Goal: Information Seeking & Learning: Learn about a topic

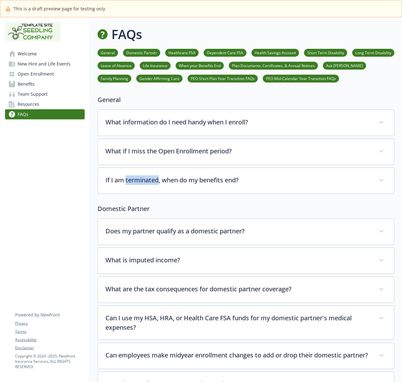
click at [26, 53] on span "Welcome" at bounding box center [27, 54] width 19 height 10
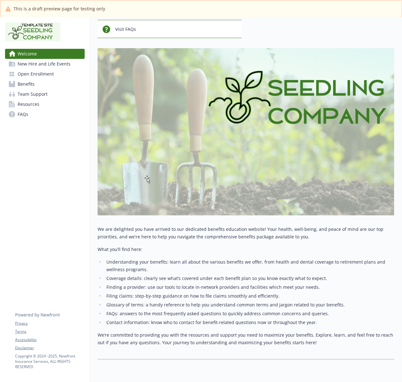
scroll to position [113, 0]
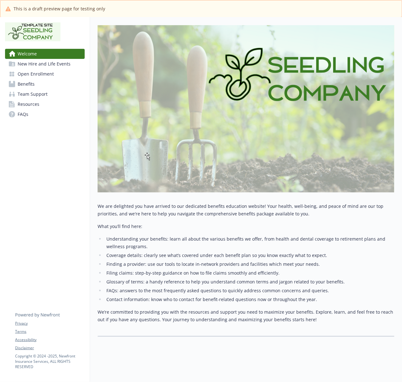
click at [19, 61] on span "New Hire and Life Events" at bounding box center [44, 64] width 53 height 10
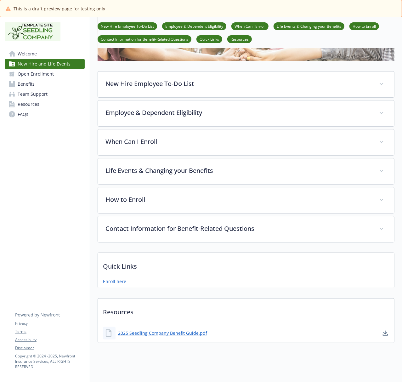
scroll to position [13, 0]
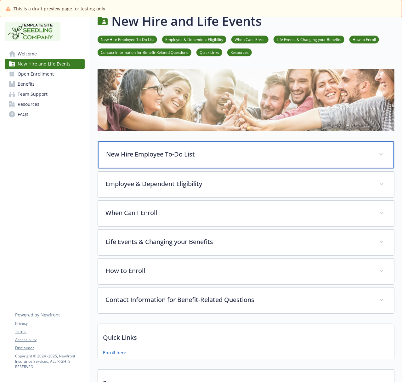
drag, startPoint x: 122, startPoint y: 146, endPoint x: 87, endPoint y: 154, distance: 35.4
click at [122, 146] on div "New Hire Employee To-Do List" at bounding box center [246, 154] width 296 height 27
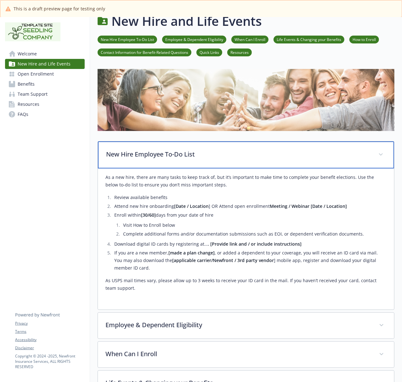
click at [142, 157] on p "New Hire Employee To-Do List" at bounding box center [238, 154] width 265 height 9
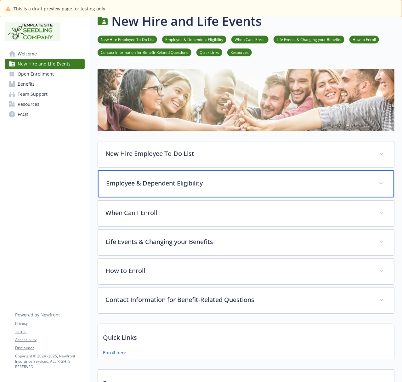
click at [124, 188] on div "Employee & Dependent Eligibility" at bounding box center [246, 183] width 296 height 27
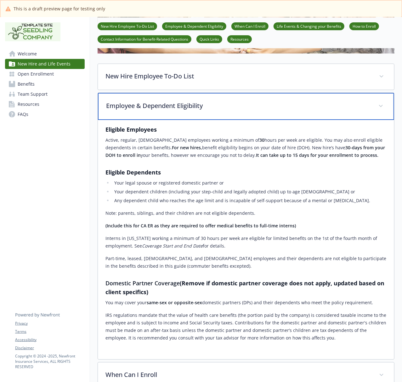
scroll to position [97, 0]
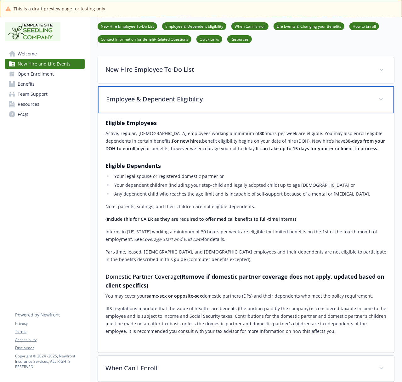
click at [136, 104] on div "Employee & Dependent Eligibility" at bounding box center [246, 99] width 296 height 27
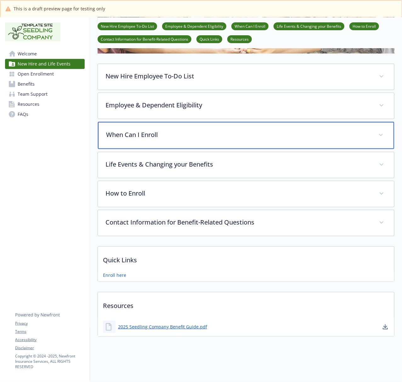
drag, startPoint x: 144, startPoint y: 132, endPoint x: 137, endPoint y: 132, distance: 6.9
click at [144, 132] on p "When Can I Enroll" at bounding box center [238, 134] width 265 height 9
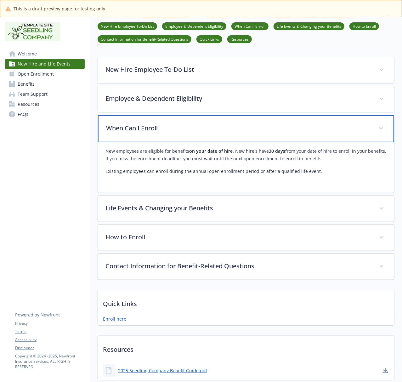
click at [193, 134] on div "When Can I Enroll" at bounding box center [246, 128] width 296 height 27
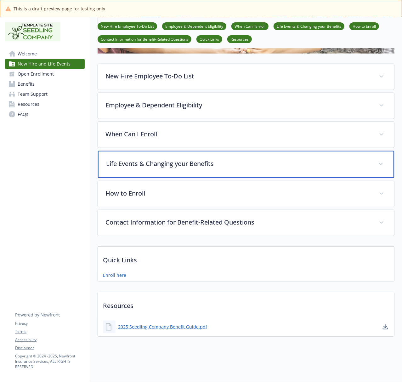
click at [129, 159] on p "Life Events & Changing your Benefits" at bounding box center [238, 163] width 265 height 9
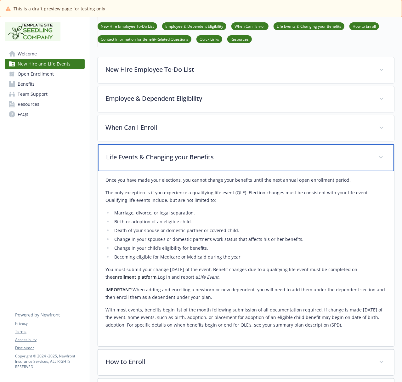
scroll to position [139, 0]
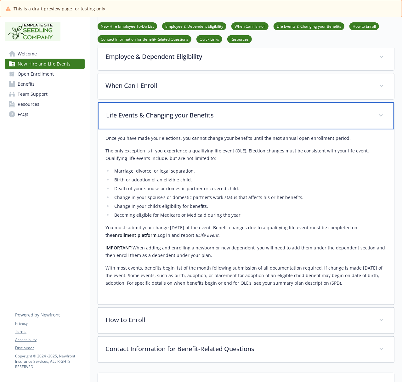
click at [122, 117] on p "Life Events & Changing your Benefits" at bounding box center [238, 115] width 265 height 9
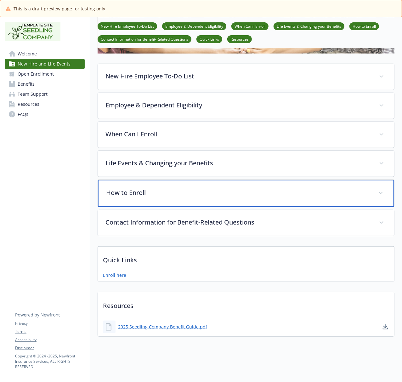
drag, startPoint x: 110, startPoint y: 182, endPoint x: 96, endPoint y: 182, distance: 14.5
click at [111, 188] on p "How to Enroll" at bounding box center [238, 192] width 265 height 9
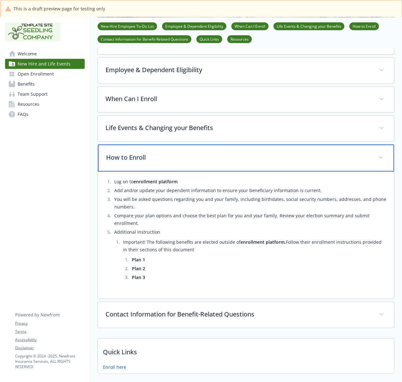
scroll to position [182, 0]
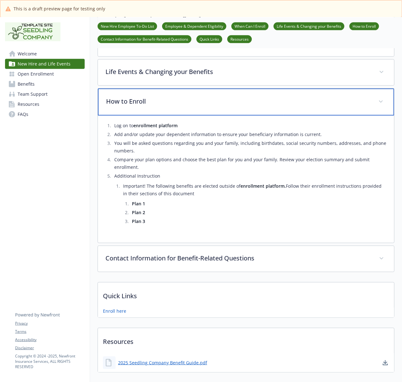
click at [144, 105] on p "How to Enroll" at bounding box center [238, 101] width 265 height 9
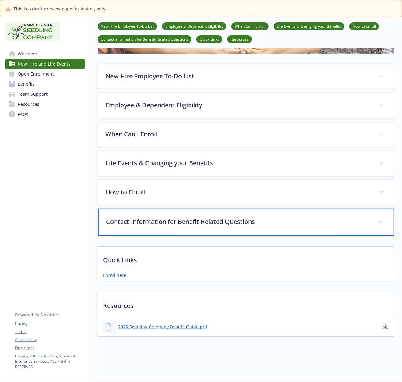
drag, startPoint x: 137, startPoint y: 211, endPoint x: 132, endPoint y: 211, distance: 4.4
click at [137, 217] on p "Contact Information for Benefit-Related Questions" at bounding box center [238, 221] width 265 height 9
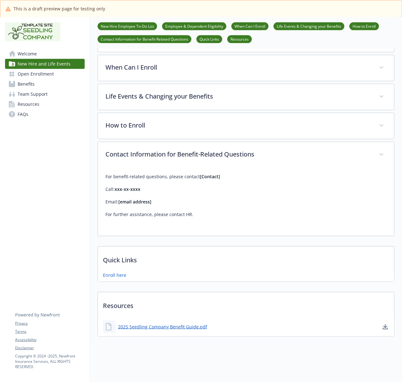
scroll to position [165, 0]
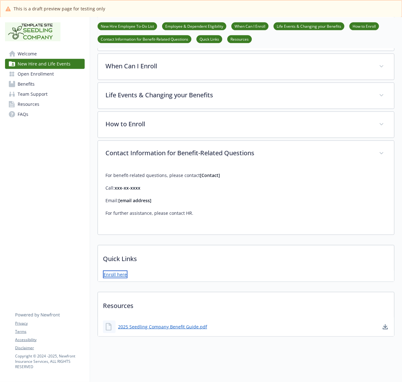
click at [112, 271] on link "Enroll here" at bounding box center [115, 275] width 25 height 8
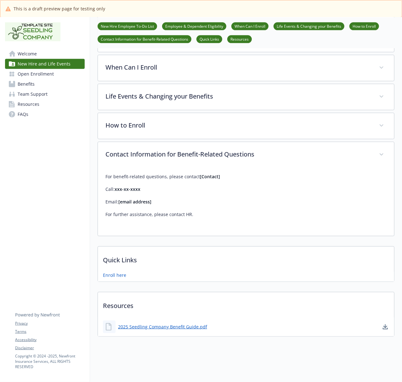
click at [30, 82] on span "Benefits" at bounding box center [26, 84] width 17 height 10
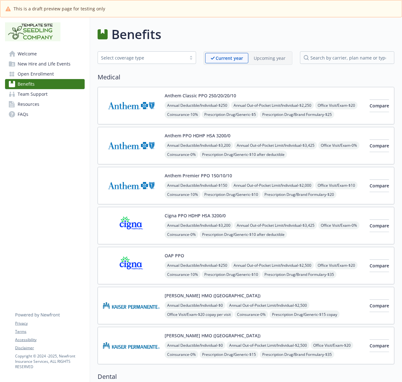
click at [131, 116] on img at bounding box center [131, 105] width 57 height 27
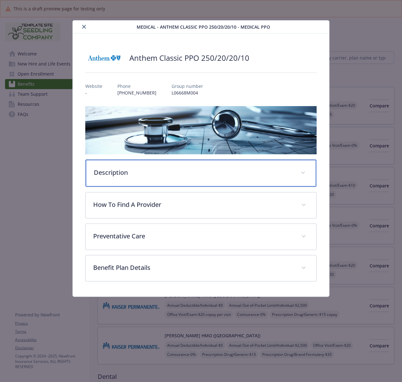
click at [114, 177] on p "Description" at bounding box center [193, 172] width 199 height 9
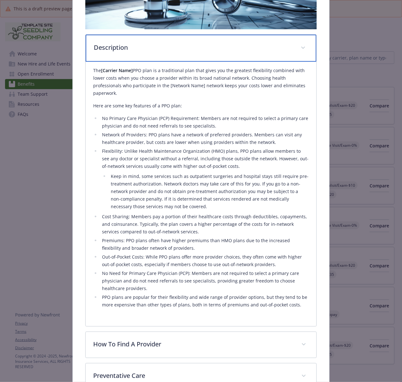
scroll to position [126, 0]
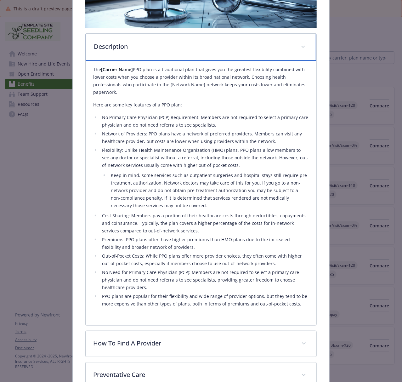
click at [169, 39] on div "Description" at bounding box center [201, 47] width 231 height 27
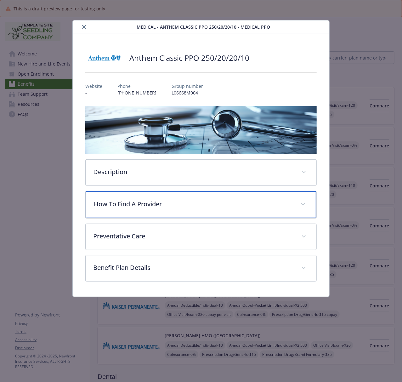
click at [115, 197] on div "How To Find A Provider" at bounding box center [201, 204] width 231 height 27
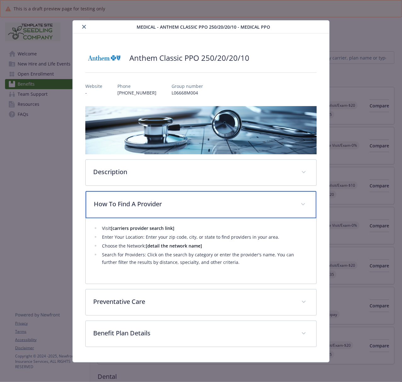
click at [116, 201] on p "How To Find A Provider" at bounding box center [193, 203] width 199 height 9
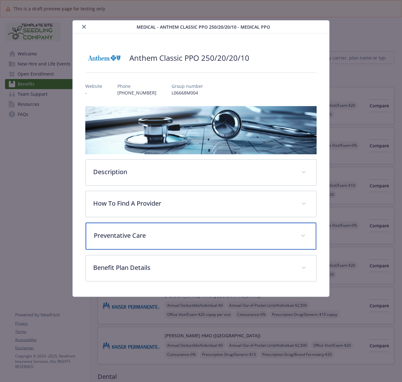
click at [107, 237] on p "Preventative Care" at bounding box center [193, 235] width 199 height 9
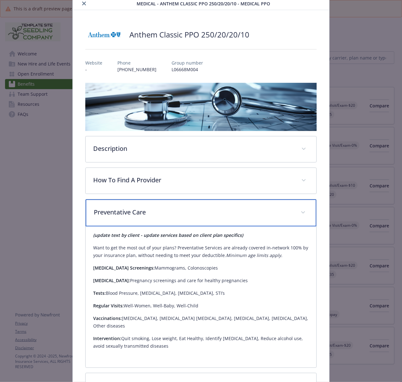
scroll to position [42, 0]
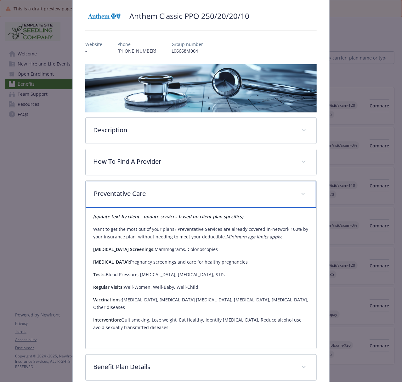
click at [112, 193] on p "Preventative Care" at bounding box center [193, 193] width 199 height 9
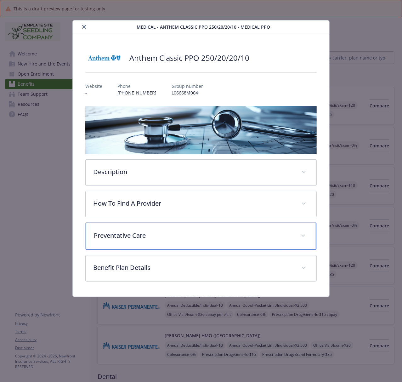
scroll to position [0, 0]
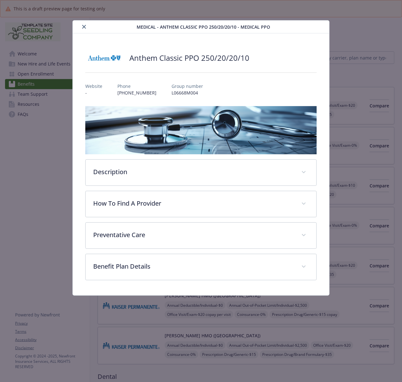
click at [84, 27] on icon "close" at bounding box center [84, 27] width 4 height 4
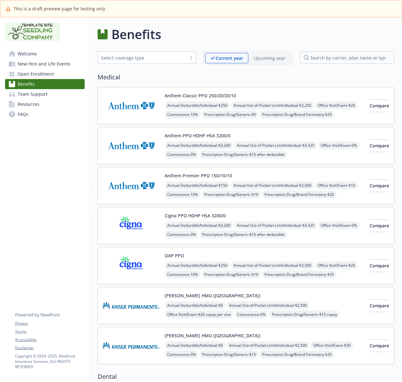
click at [116, 105] on img at bounding box center [131, 105] width 57 height 27
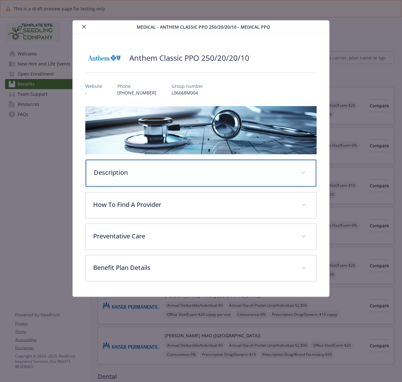
click at [101, 169] on p "Description" at bounding box center [193, 172] width 199 height 9
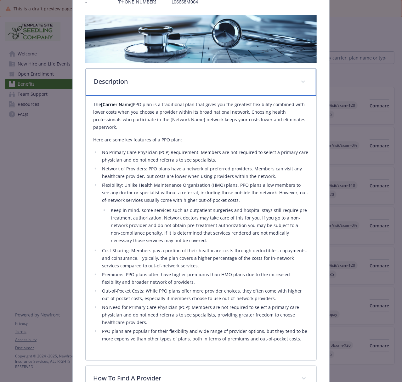
scroll to position [126, 0]
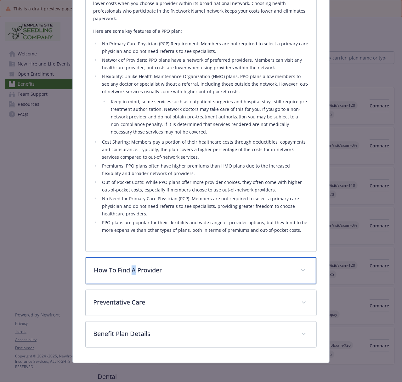
click at [133, 270] on p "How To Find A Provider" at bounding box center [193, 270] width 199 height 9
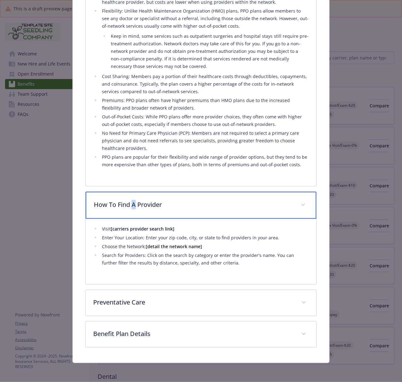
scroll to position [265, 0]
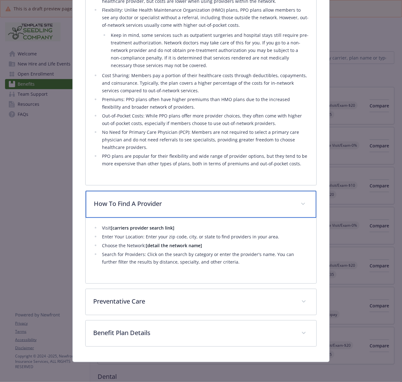
click at [117, 204] on p "How To Find A Provider" at bounding box center [193, 203] width 199 height 9
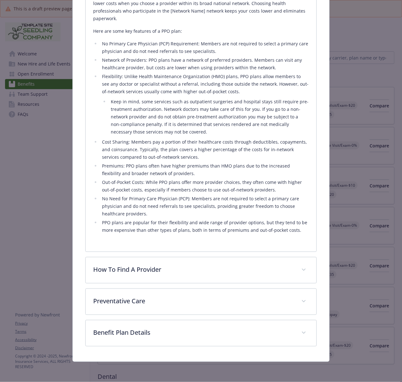
scroll to position [198, 0]
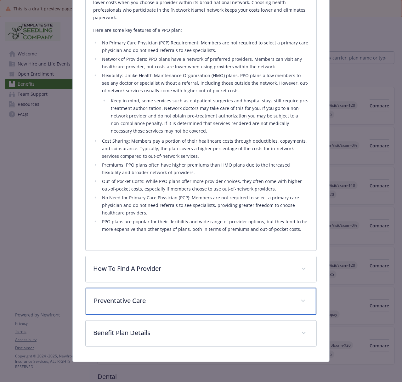
click at [109, 298] on p "Preventative Care" at bounding box center [193, 300] width 199 height 9
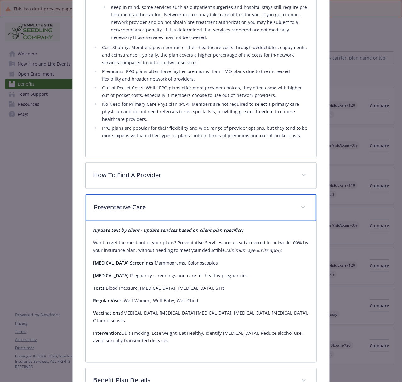
scroll to position [325, 0]
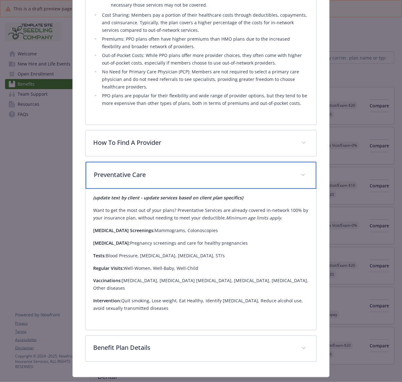
click at [115, 175] on p "Preventative Care" at bounding box center [193, 174] width 199 height 9
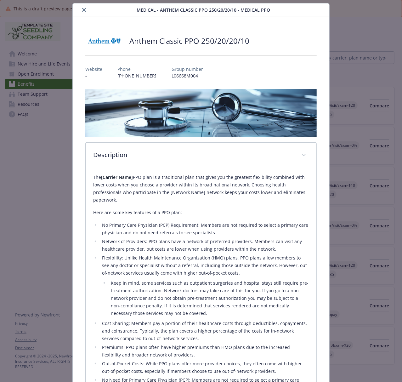
scroll to position [0, 0]
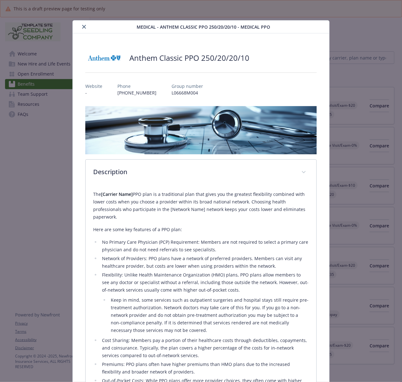
click at [82, 27] on icon "close" at bounding box center [84, 27] width 4 height 4
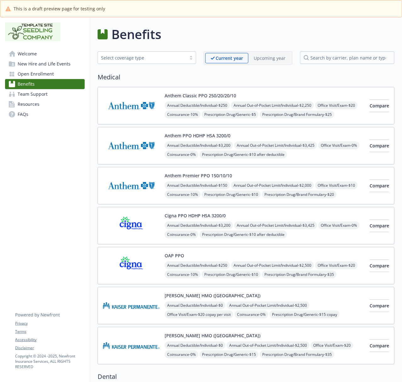
click at [124, 152] on img at bounding box center [131, 145] width 57 height 27
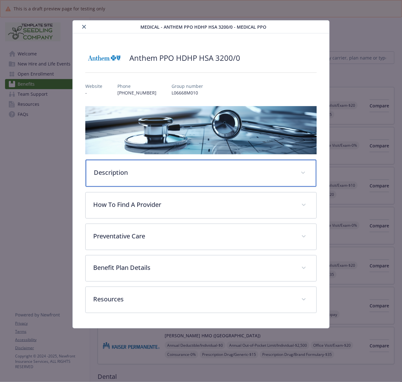
click at [120, 172] on p "Description" at bounding box center [193, 172] width 199 height 9
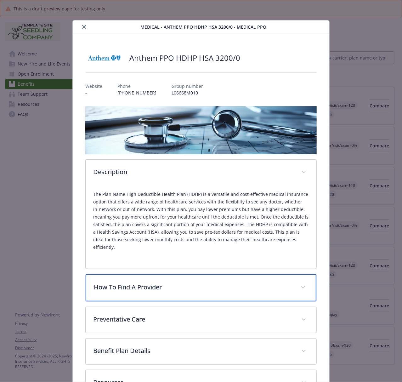
click at [106, 290] on div "How To Find A Provider" at bounding box center [201, 287] width 231 height 27
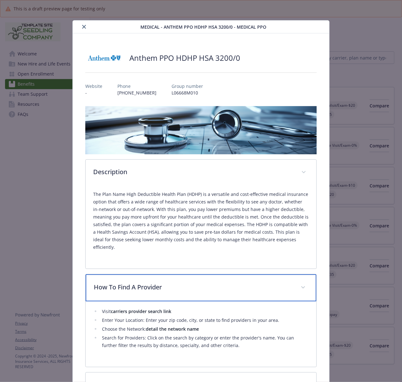
scroll to position [42, 0]
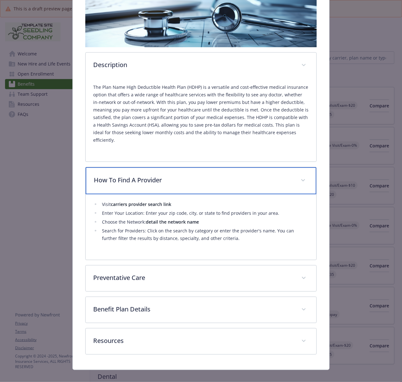
click at [153, 184] on div "How To Find A Provider" at bounding box center [201, 180] width 231 height 27
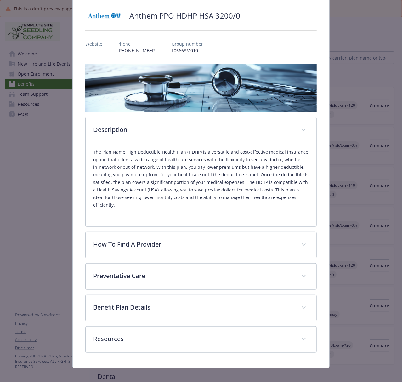
scroll to position [42, 0]
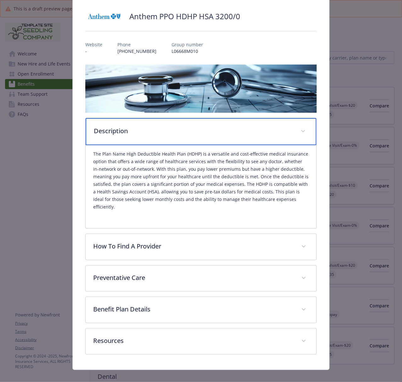
click at [122, 137] on div "Description" at bounding box center [201, 131] width 231 height 27
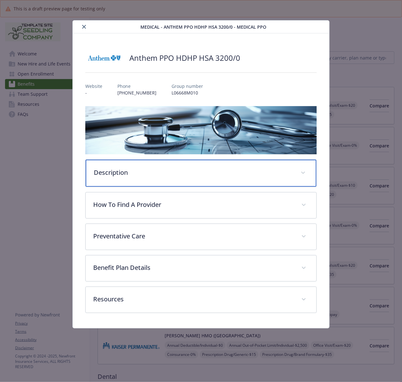
scroll to position [0, 0]
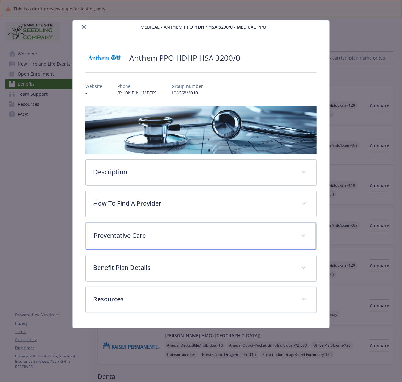
click at [98, 236] on p "Preventative Care" at bounding box center [193, 235] width 199 height 9
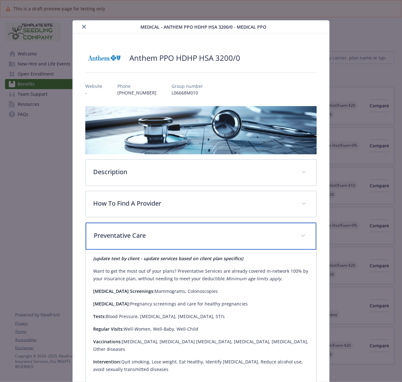
click at [152, 231] on p "Preventative Care" at bounding box center [193, 235] width 199 height 9
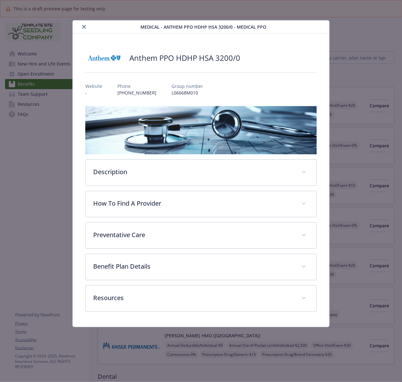
click at [85, 28] on icon "close" at bounding box center [84, 27] width 4 height 4
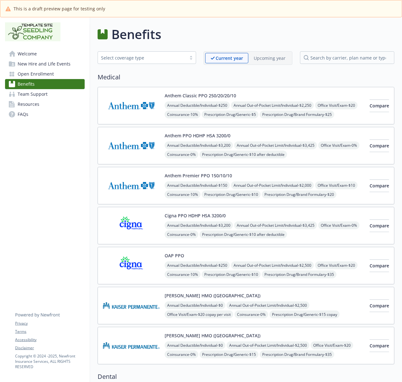
drag, startPoint x: 133, startPoint y: 309, endPoint x: 116, endPoint y: 296, distance: 20.5
click at [133, 309] on img at bounding box center [131, 305] width 57 height 27
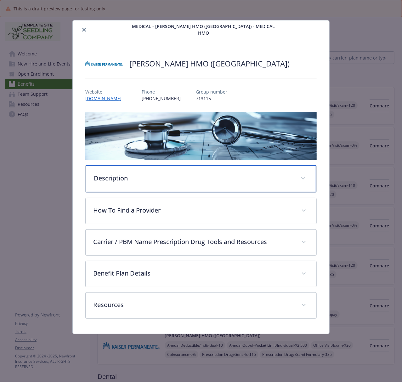
click at [111, 174] on p "Description" at bounding box center [193, 178] width 199 height 9
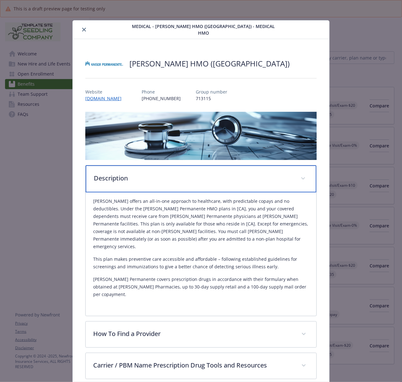
click at [107, 174] on p "Description" at bounding box center [193, 178] width 199 height 9
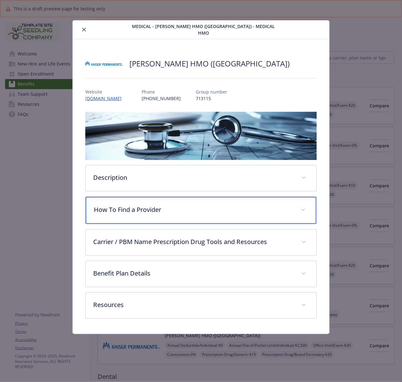
click at [152, 207] on p "How To Find a Provider" at bounding box center [193, 209] width 199 height 9
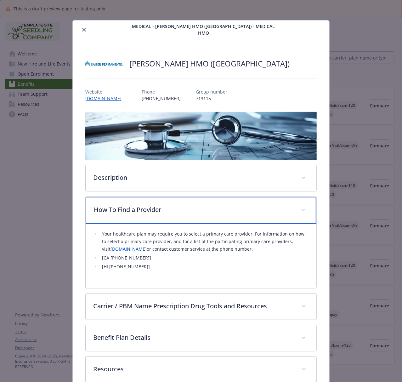
drag, startPoint x: 152, startPoint y: 207, endPoint x: 24, endPoint y: 220, distance: 128.9
click at [151, 207] on p "How To Find a Provider" at bounding box center [193, 209] width 199 height 9
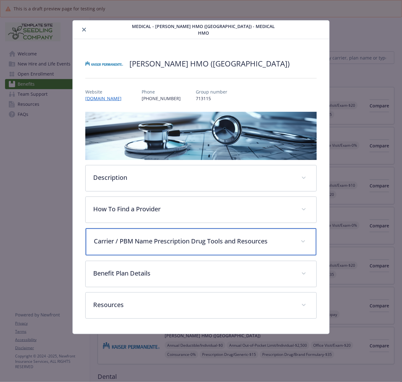
click at [146, 241] on div "Carrier / PBM Name Prescription Drug Tools and Resources" at bounding box center [201, 241] width 231 height 27
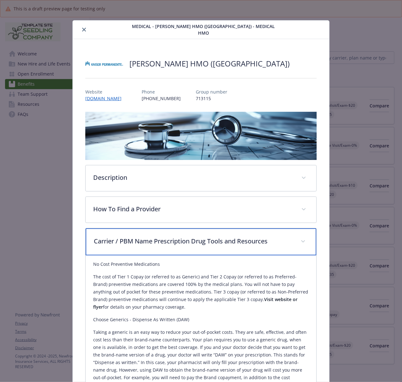
click at [157, 238] on p "Carrier / PBM Name Prescription Drug Tools and Resources" at bounding box center [193, 241] width 199 height 9
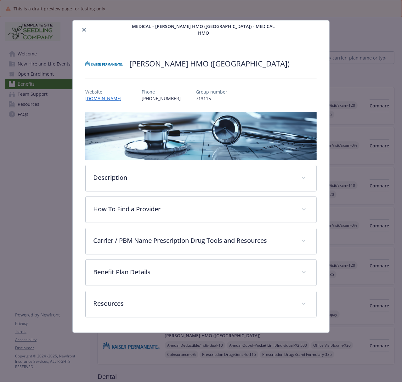
click at [84, 28] on icon "close" at bounding box center [84, 30] width 4 height 4
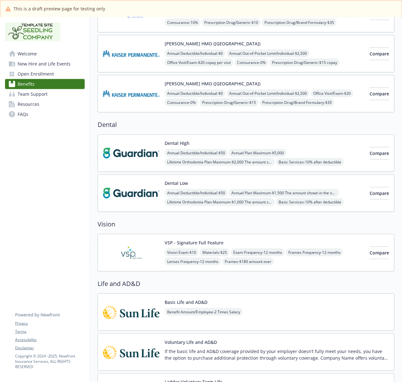
click at [133, 165] on img at bounding box center [131, 153] width 57 height 27
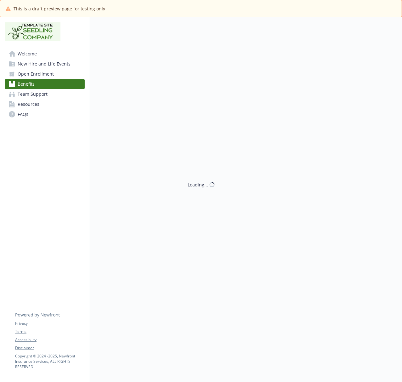
scroll to position [252, 0]
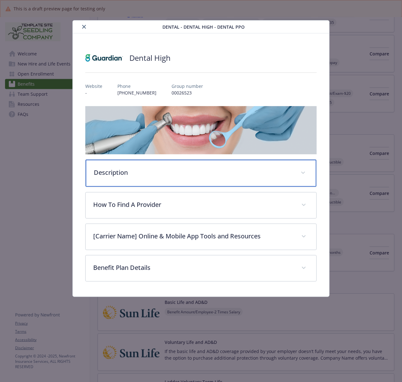
click at [103, 172] on p "Description" at bounding box center [193, 172] width 199 height 9
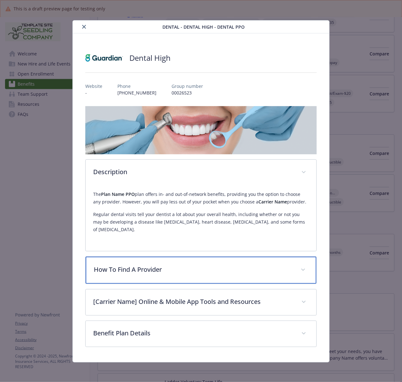
drag, startPoint x: 164, startPoint y: 270, endPoint x: 67, endPoint y: 260, distance: 97.5
click at [163, 270] on div "How To Find A Provider" at bounding box center [201, 270] width 231 height 27
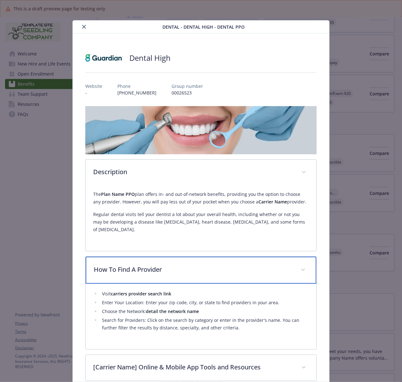
click at [107, 265] on p "How To Find A Provider" at bounding box center [193, 269] width 199 height 9
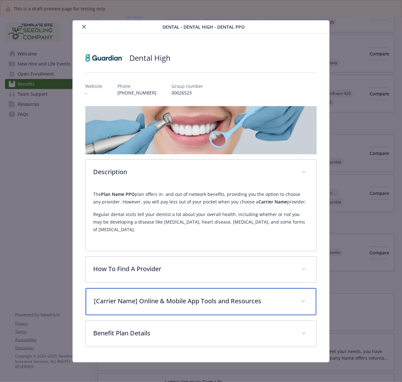
click at [136, 296] on p "[Carrier Name] Online & Mobile App Tools and Resources" at bounding box center [193, 300] width 199 height 9
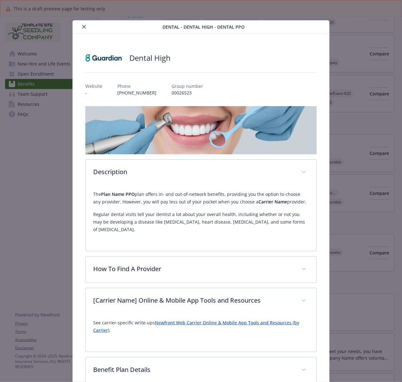
click at [81, 30] on button "close" at bounding box center [84, 27] width 8 height 8
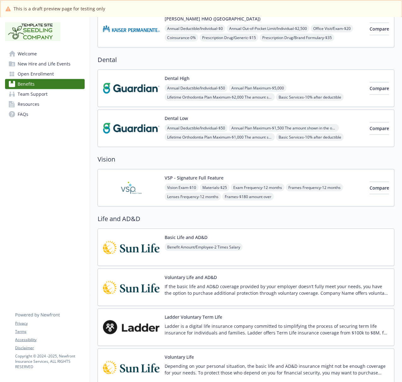
scroll to position [378, 0]
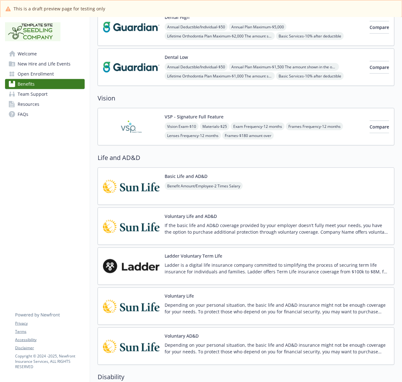
click at [134, 137] on img at bounding box center [131, 126] width 57 height 27
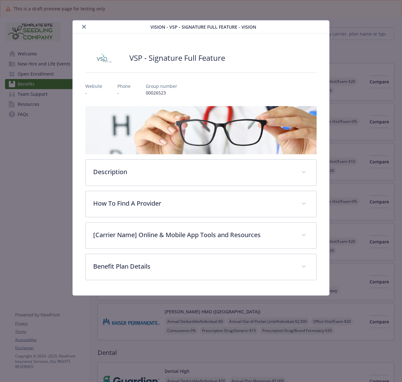
scroll to position [378, 0]
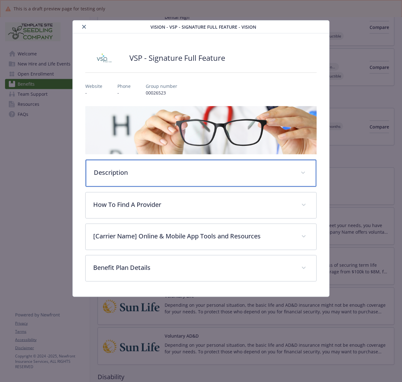
click at [121, 177] on div "Description" at bounding box center [201, 173] width 231 height 27
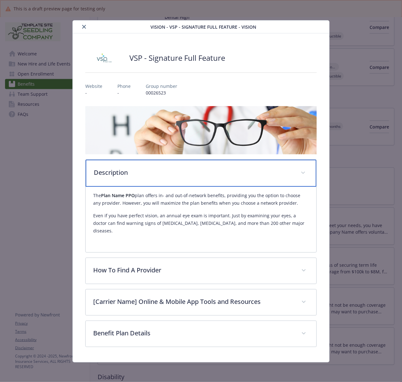
click at [121, 177] on p "Description" at bounding box center [193, 172] width 199 height 9
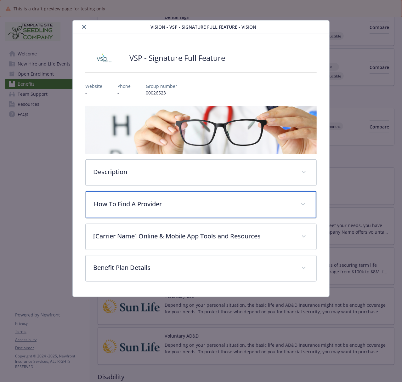
click at [121, 202] on p "How To Find A Provider" at bounding box center [193, 203] width 199 height 9
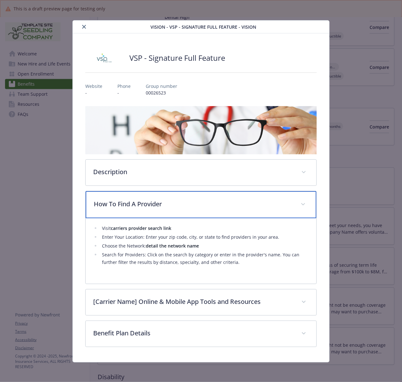
click at [121, 205] on p "How To Find A Provider" at bounding box center [193, 203] width 199 height 9
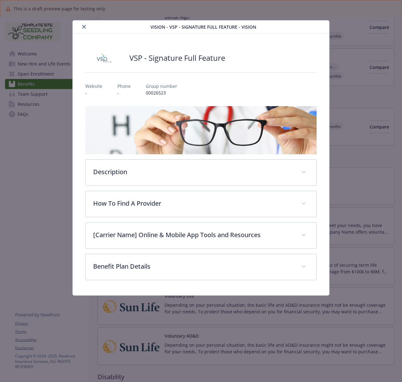
click at [85, 28] on icon "close" at bounding box center [84, 27] width 4 height 4
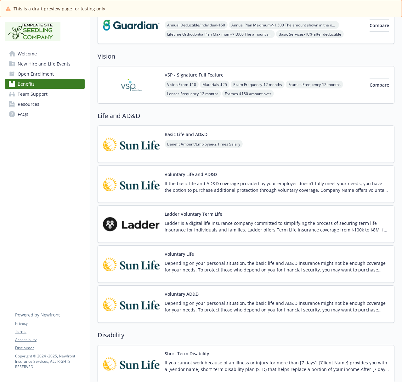
click at [132, 149] on img at bounding box center [131, 144] width 57 height 27
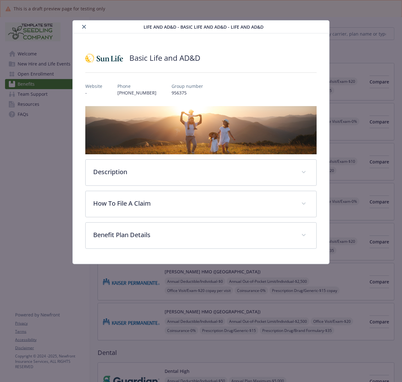
scroll to position [420, 0]
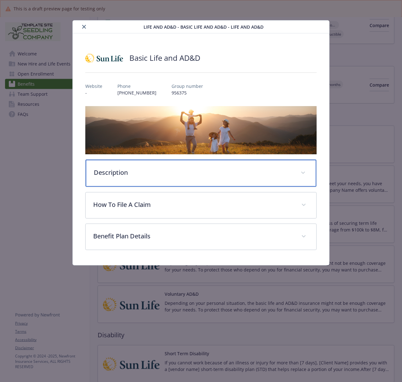
click at [118, 172] on p "Description" at bounding box center [193, 172] width 199 height 9
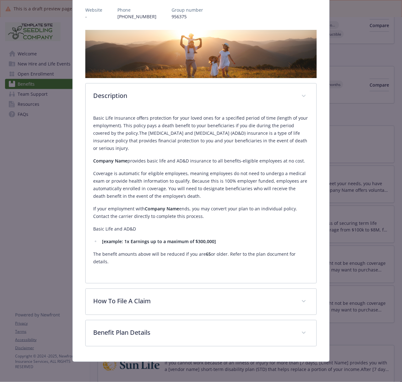
scroll to position [76, 0]
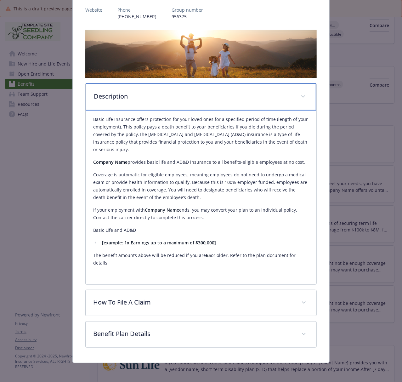
drag, startPoint x: 150, startPoint y: 101, endPoint x: 106, endPoint y: 111, distance: 44.9
click at [150, 101] on div "Description" at bounding box center [201, 96] width 231 height 27
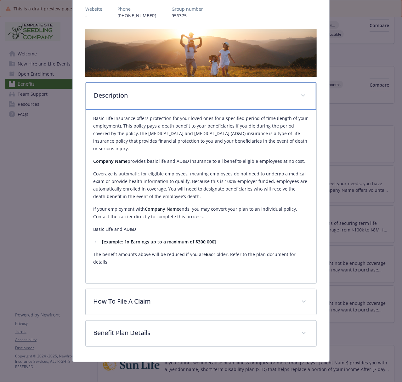
scroll to position [0, 0]
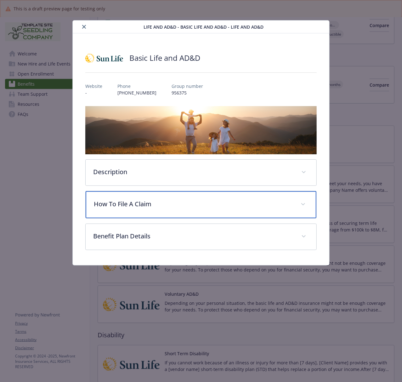
click at [115, 209] on p "How To File A Claim" at bounding box center [193, 203] width 199 height 9
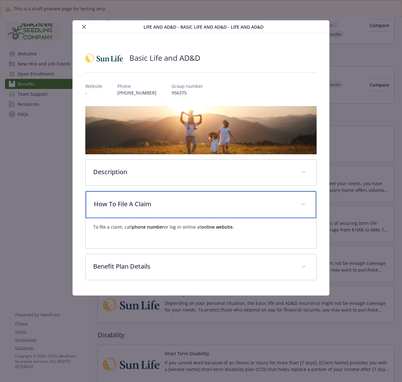
click at [115, 209] on p "How To File A Claim" at bounding box center [193, 203] width 199 height 9
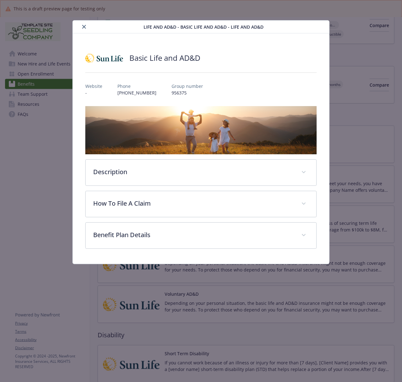
drag, startPoint x: 84, startPoint y: 27, endPoint x: 64, endPoint y: 33, distance: 20.4
click at [84, 27] on icon "close" at bounding box center [84, 27] width 4 height 4
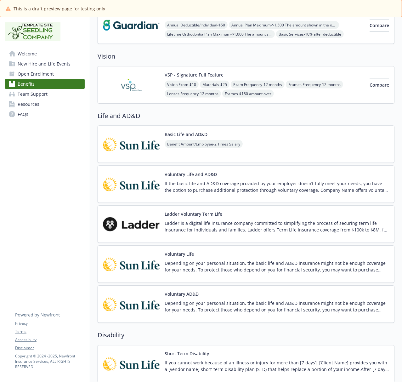
click at [135, 148] on img at bounding box center [131, 144] width 57 height 27
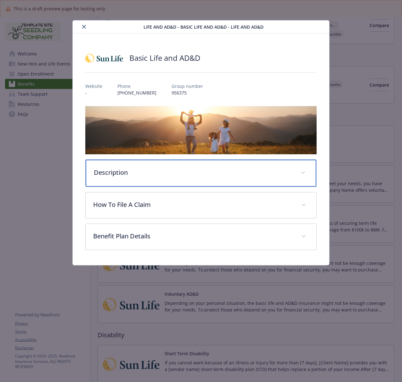
click at [104, 174] on p "Description" at bounding box center [193, 172] width 199 height 9
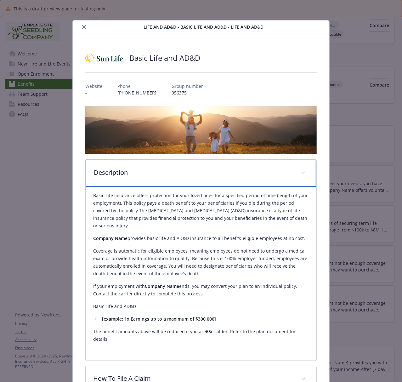
drag, startPoint x: 115, startPoint y: 177, endPoint x: 10, endPoint y: 194, distance: 106.1
click at [114, 177] on div "Description" at bounding box center [201, 173] width 231 height 27
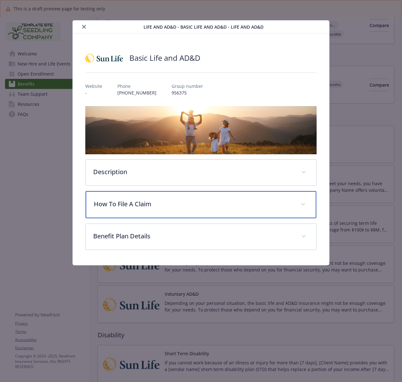
click at [152, 209] on p "How To File A Claim" at bounding box center [193, 203] width 199 height 9
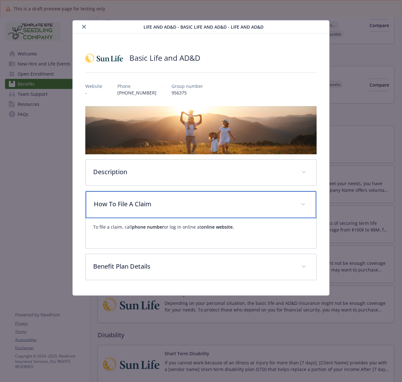
drag, startPoint x: 152, startPoint y: 209, endPoint x: 0, endPoint y: 199, distance: 152.5
click at [151, 209] on p "How To File A Claim" at bounding box center [193, 203] width 199 height 9
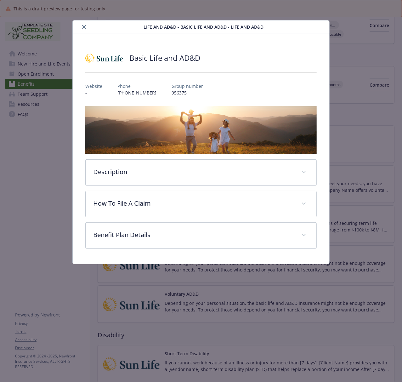
click at [83, 25] on icon "close" at bounding box center [84, 27] width 4 height 4
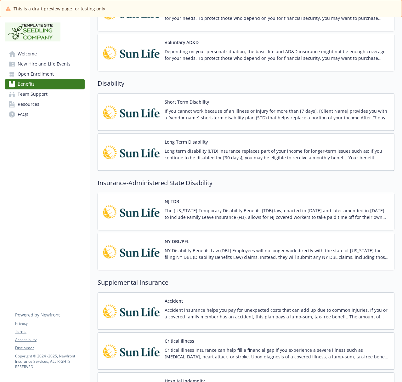
click at [125, 120] on img at bounding box center [131, 112] width 57 height 27
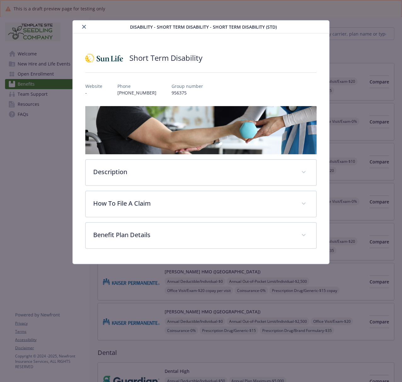
scroll to position [672, 0]
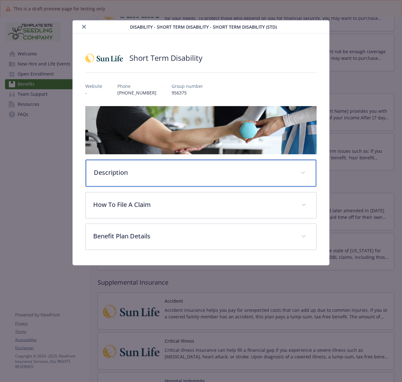
click at [140, 177] on p "Description" at bounding box center [193, 172] width 199 height 9
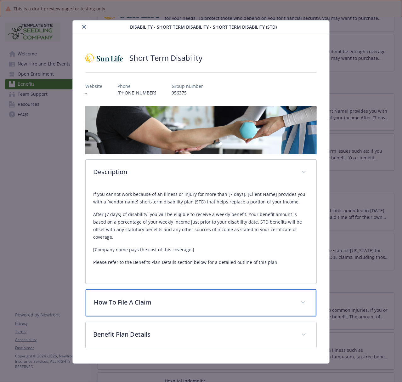
click at [122, 299] on p "How To File A Claim" at bounding box center [193, 302] width 199 height 9
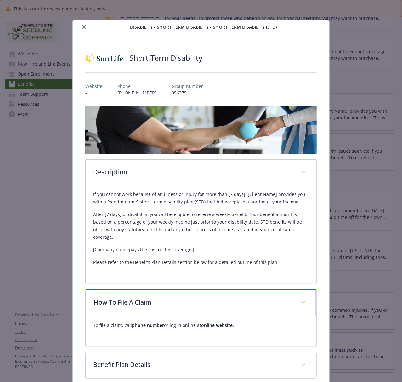
drag, startPoint x: 122, startPoint y: 299, endPoint x: 4, endPoint y: 303, distance: 118.2
click at [118, 302] on div "How To File A Claim" at bounding box center [201, 303] width 231 height 27
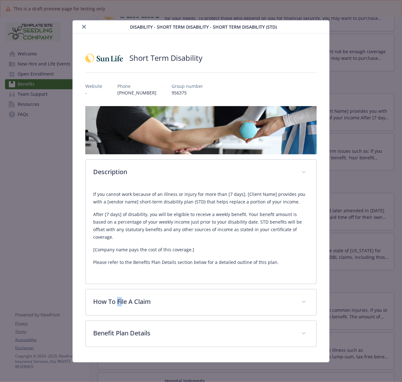
click at [82, 26] on icon "close" at bounding box center [84, 27] width 4 height 4
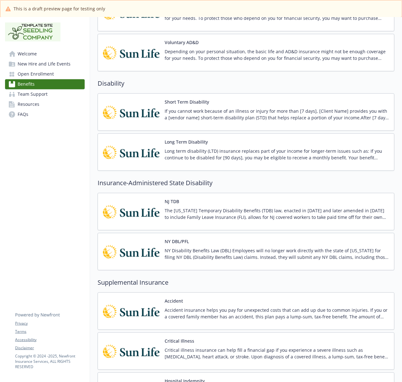
click at [137, 156] on img at bounding box center [131, 152] width 57 height 27
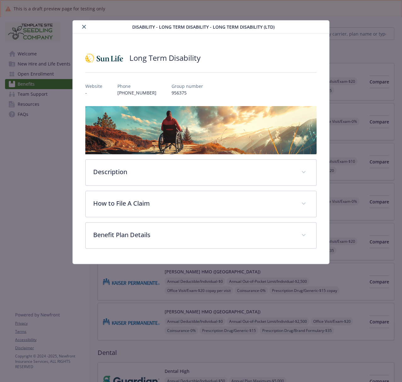
scroll to position [672, 0]
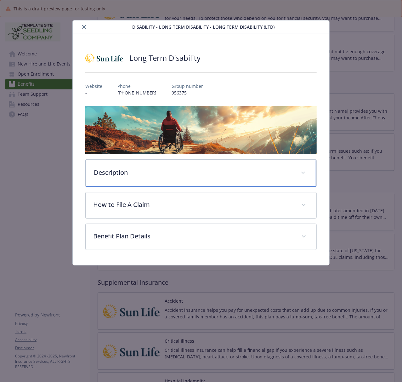
click at [113, 171] on p "Description" at bounding box center [193, 172] width 199 height 9
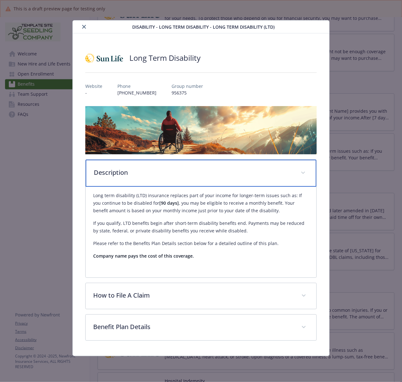
click at [145, 178] on div "Description" at bounding box center [201, 173] width 231 height 27
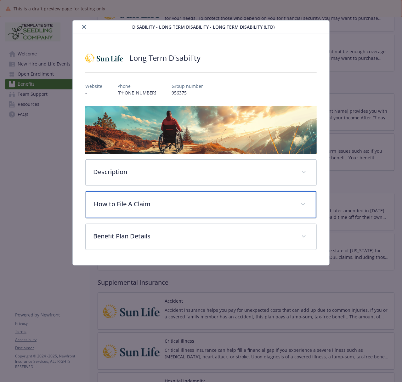
click at [117, 206] on p "How to File A Claim" at bounding box center [193, 203] width 199 height 9
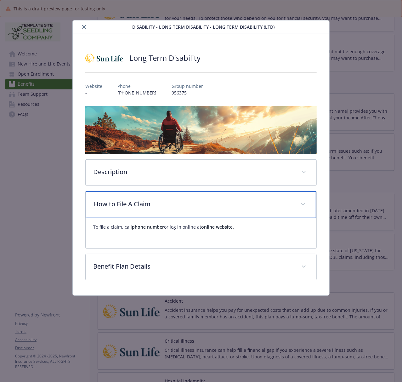
drag, startPoint x: 115, startPoint y: 206, endPoint x: 17, endPoint y: 204, distance: 98.0
click at [115, 206] on p "How to File A Claim" at bounding box center [193, 203] width 199 height 9
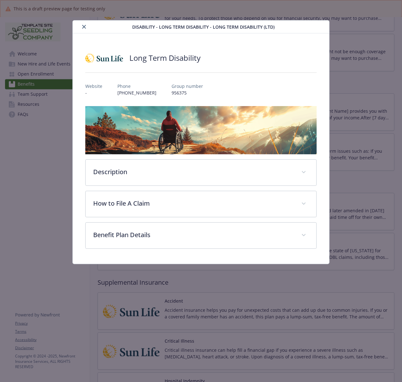
click at [85, 28] on icon "close" at bounding box center [84, 27] width 4 height 4
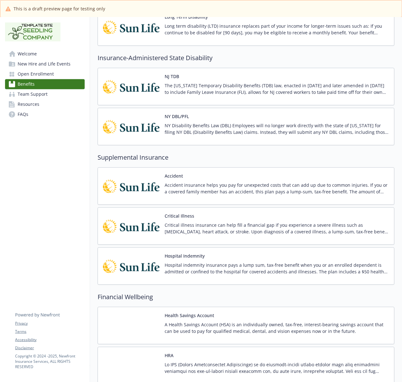
scroll to position [798, 0]
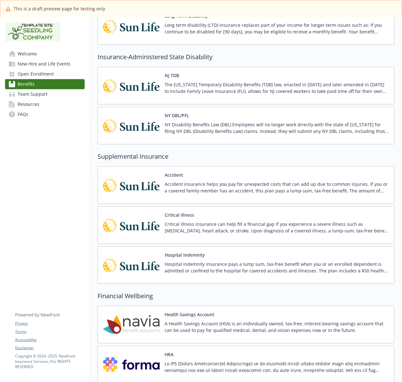
click at [133, 90] on img at bounding box center [131, 85] width 57 height 27
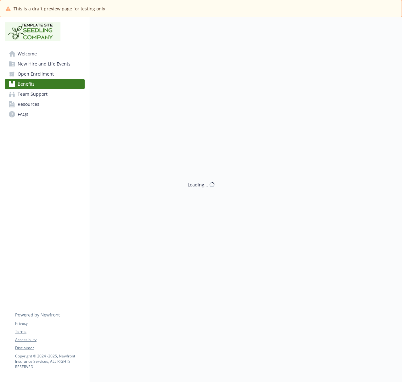
scroll to position [798, 0]
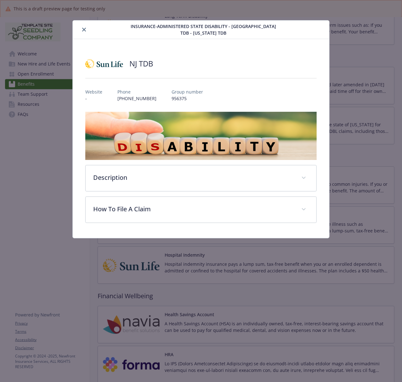
drag, startPoint x: 84, startPoint y: 27, endPoint x: 86, endPoint y: 36, distance: 8.7
click at [84, 27] on button "close" at bounding box center [84, 30] width 8 height 8
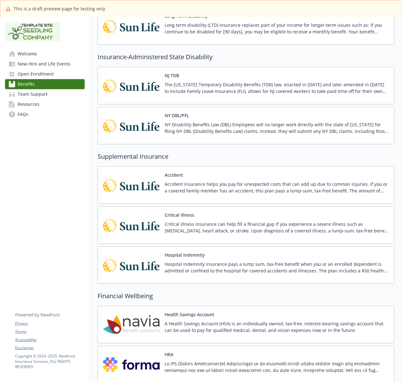
click at [128, 125] on img at bounding box center [131, 125] width 57 height 27
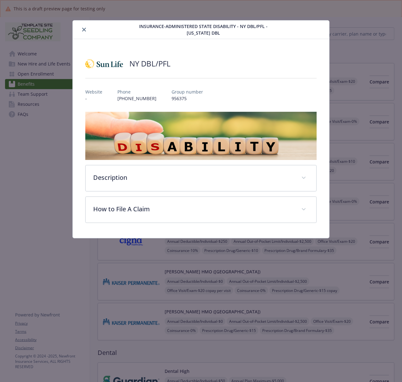
scroll to position [798, 0]
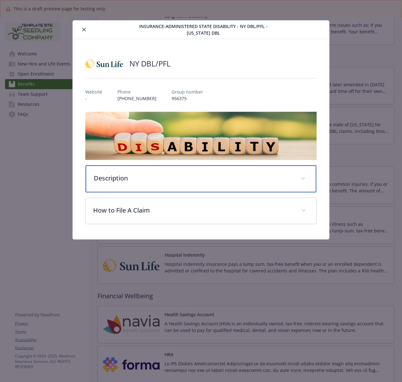
click at [151, 181] on p "Description" at bounding box center [193, 178] width 199 height 9
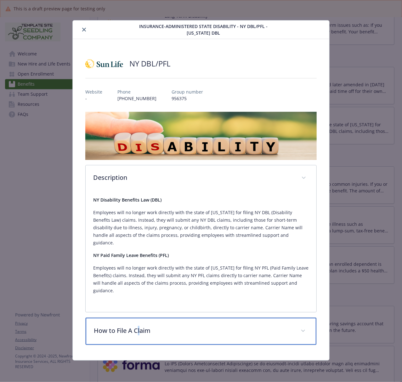
click at [139, 326] on p "How to File A Claim" at bounding box center [193, 330] width 199 height 9
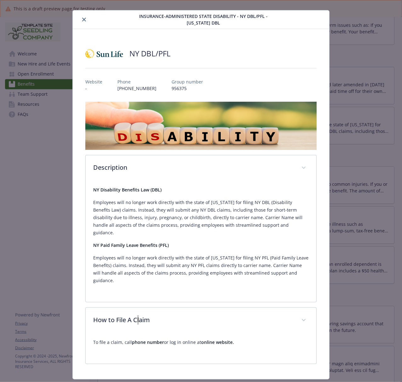
scroll to position [13, 0]
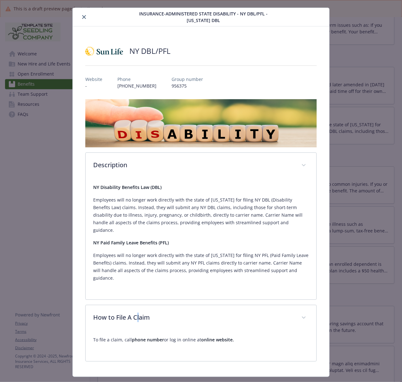
drag, startPoint x: 82, startPoint y: 18, endPoint x: 18, endPoint y: 14, distance: 64.7
click at [82, 18] on icon "close" at bounding box center [84, 17] width 4 height 4
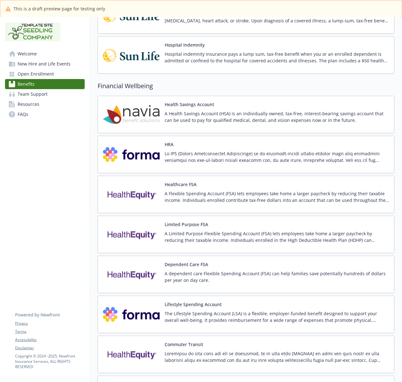
click at [134, 120] on img at bounding box center [131, 114] width 57 height 27
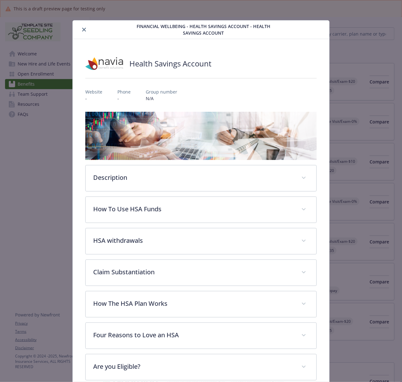
scroll to position [1008, 0]
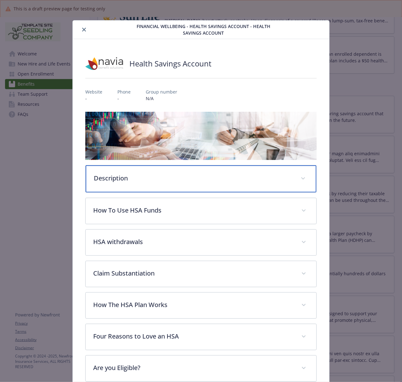
click at [120, 181] on p "Description" at bounding box center [193, 178] width 199 height 9
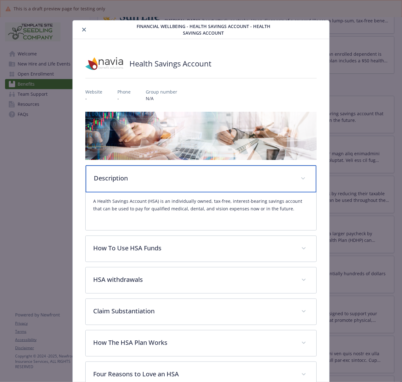
click at [129, 189] on div "Description" at bounding box center [201, 178] width 231 height 27
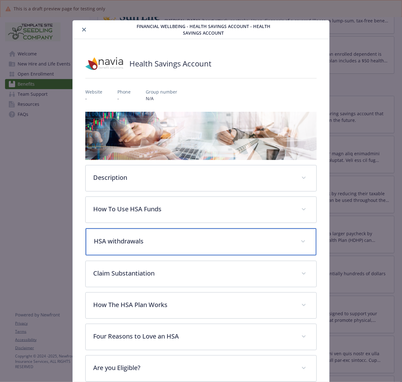
click at [106, 238] on p "HSA withdrawals​" at bounding box center [193, 241] width 199 height 9
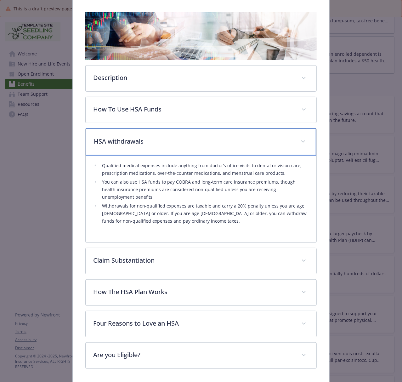
scroll to position [123, 0]
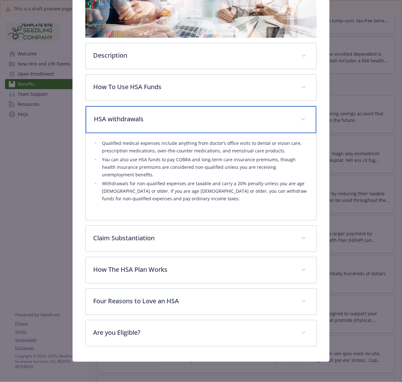
click at [118, 128] on div "HSA withdrawals​" at bounding box center [201, 119] width 231 height 27
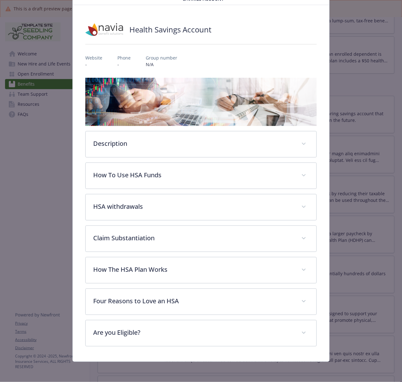
scroll to position [35, 0]
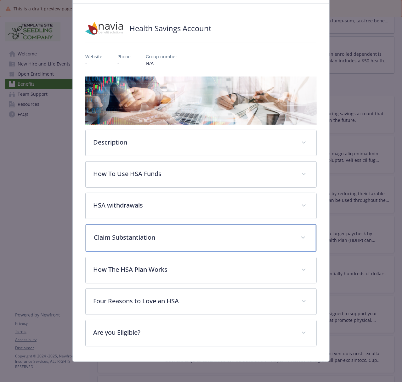
click at [115, 235] on p "Claim Substantiation" at bounding box center [193, 237] width 199 height 9
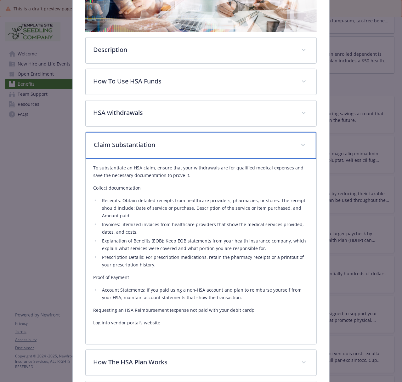
scroll to position [162, 0]
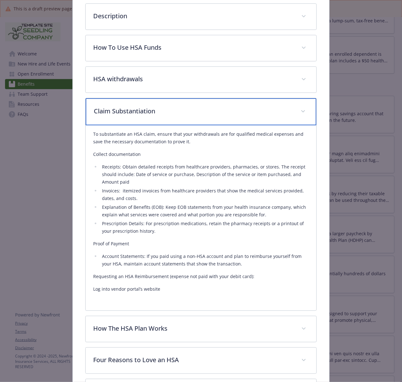
click at [122, 118] on div "Claim Substantiation" at bounding box center [201, 111] width 231 height 27
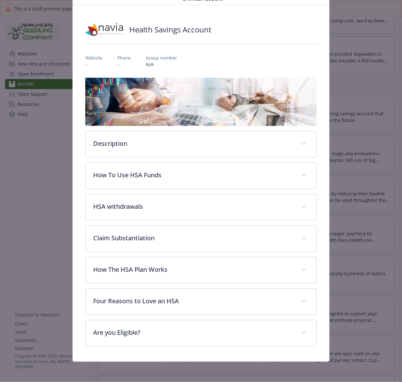
scroll to position [35, 0]
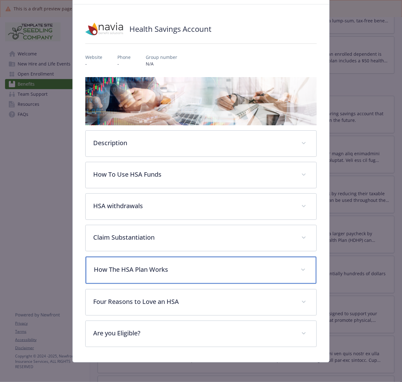
drag, startPoint x: 116, startPoint y: 273, endPoint x: 68, endPoint y: 255, distance: 51.3
click at [116, 273] on p "How The HSA Plan Works" at bounding box center [193, 269] width 199 height 9
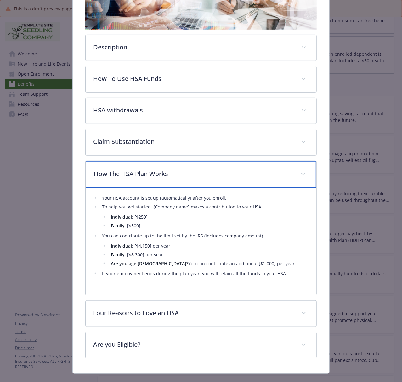
scroll to position [143, 0]
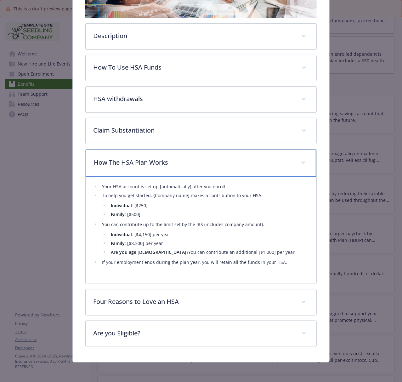
click at [149, 164] on p "How The HSA Plan Works" at bounding box center [193, 162] width 199 height 9
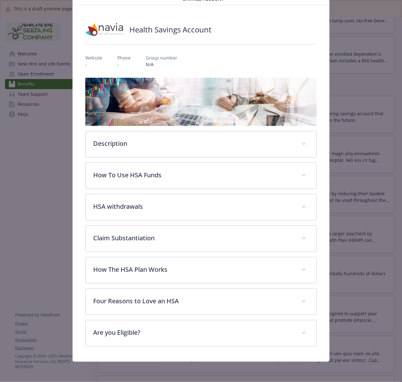
scroll to position [35, 0]
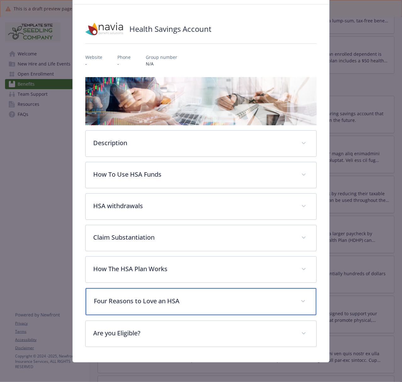
drag, startPoint x: 107, startPoint y: 302, endPoint x: 107, endPoint y: 295, distance: 7.2
click at [107, 302] on p "Four Reasons to Love an HSA" at bounding box center [193, 300] width 199 height 9
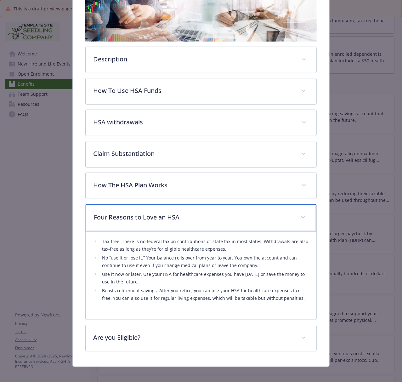
scroll to position [124, 0]
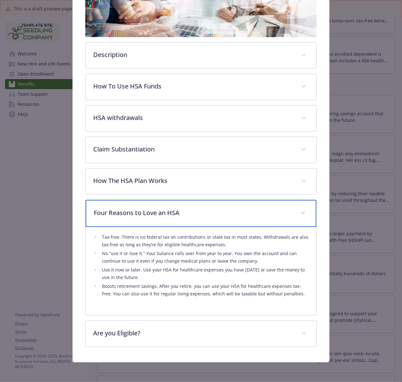
click at [137, 212] on p "Four Reasons to Love an HSA" at bounding box center [193, 212] width 199 height 9
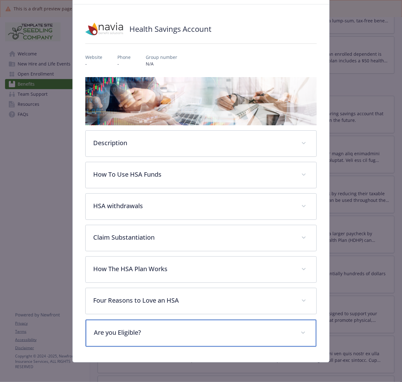
click at [146, 341] on div "Are you Eligible?" at bounding box center [201, 333] width 231 height 27
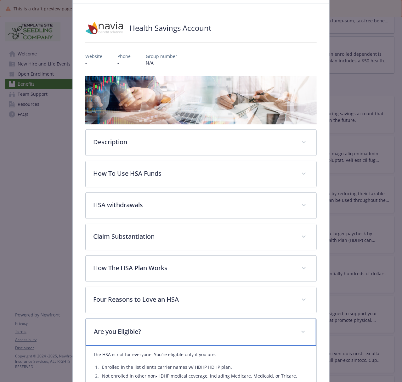
scroll to position [112, 0]
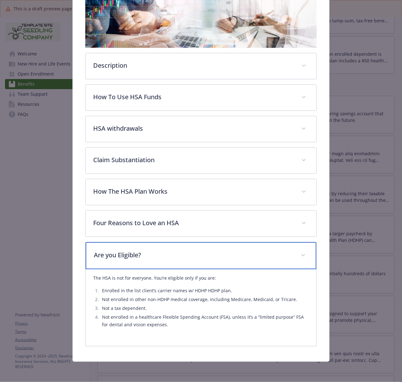
click at [118, 252] on p "Are you Eligible?" at bounding box center [193, 254] width 199 height 9
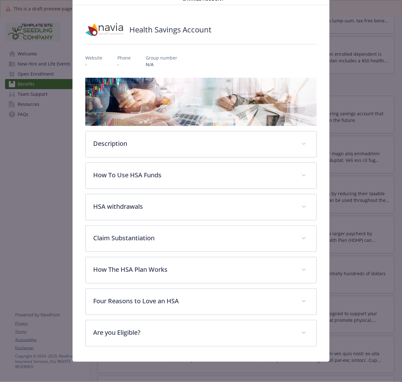
scroll to position [0, 0]
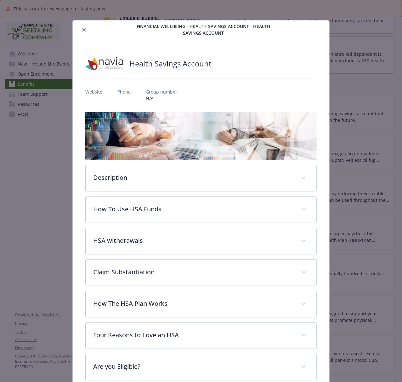
drag, startPoint x: 85, startPoint y: 28, endPoint x: 6, endPoint y: 49, distance: 81.0
click at [84, 28] on icon "close" at bounding box center [84, 30] width 4 height 4
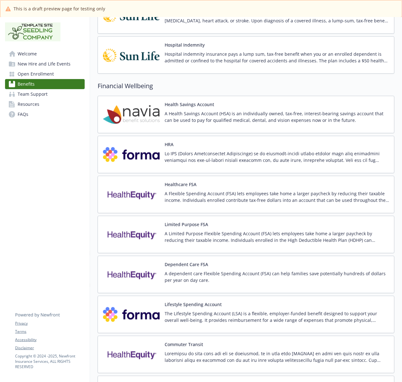
click at [132, 165] on img at bounding box center [131, 154] width 57 height 27
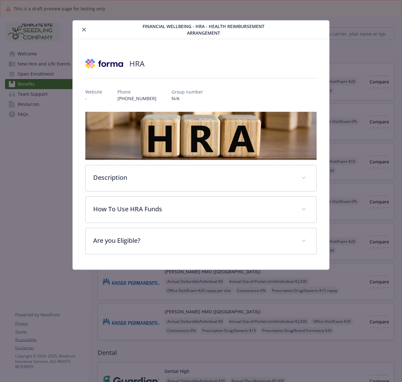
scroll to position [1008, 0]
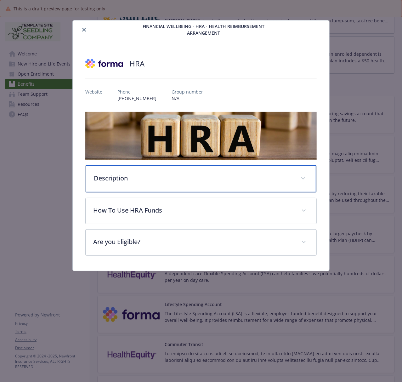
click at [170, 178] on p "Description" at bounding box center [193, 178] width 199 height 9
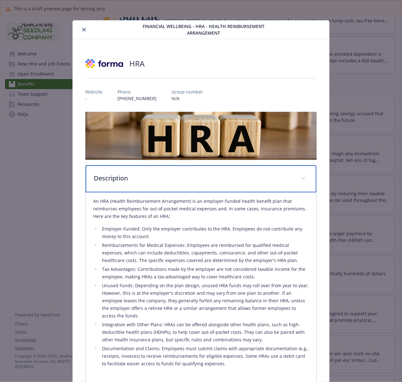
scroll to position [42, 0]
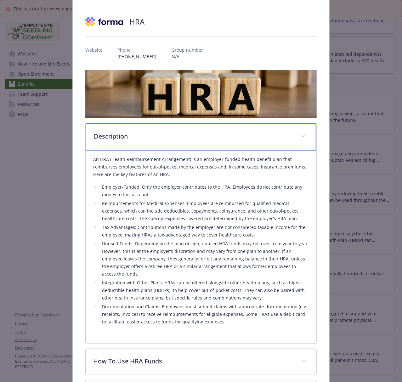
click at [111, 137] on p "Description" at bounding box center [193, 136] width 199 height 9
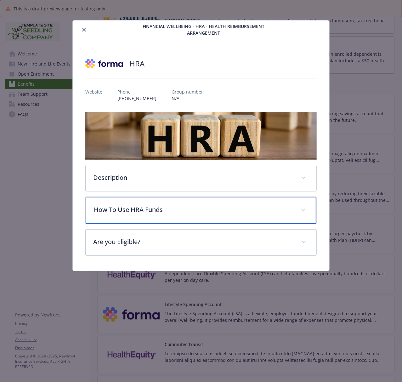
click at [126, 211] on p "How To Use HRA Funds" at bounding box center [193, 209] width 199 height 9
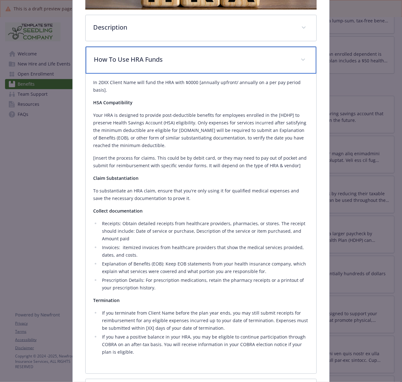
scroll to position [168, 0]
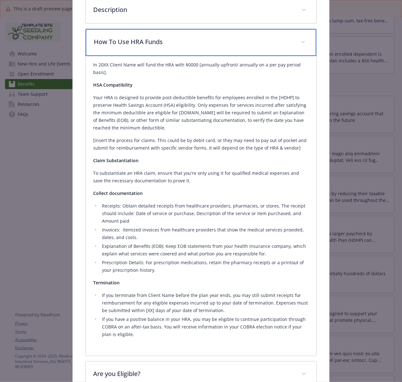
click at [113, 38] on p "How To Use HRA Funds" at bounding box center [193, 41] width 199 height 9
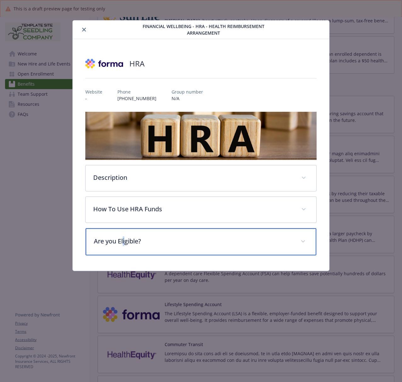
click at [125, 246] on p "Are you Eligible?" at bounding box center [193, 241] width 199 height 9
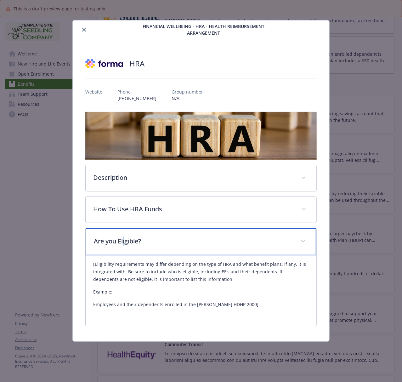
click at [125, 246] on p "Are you Eligible?" at bounding box center [193, 241] width 199 height 9
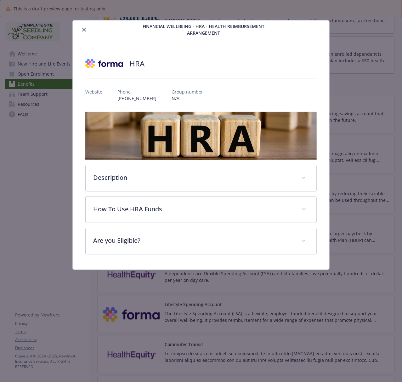
click at [87, 31] on button "close" at bounding box center [84, 30] width 8 height 8
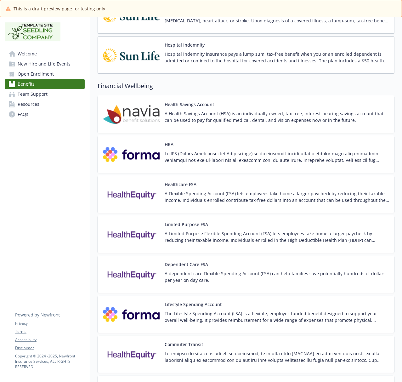
click at [134, 199] on img at bounding box center [131, 194] width 57 height 27
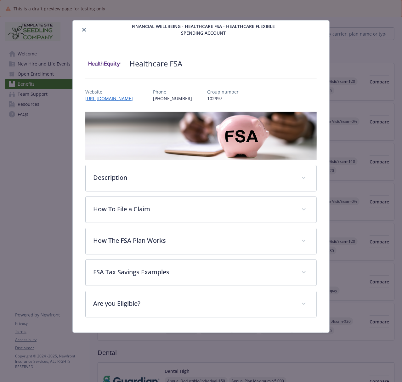
scroll to position [1008, 0]
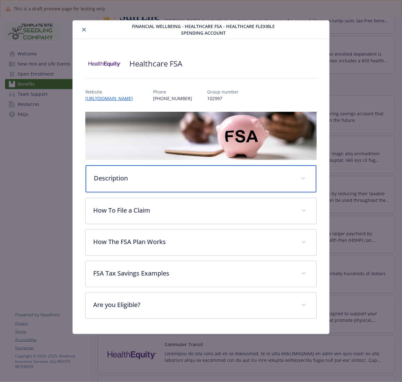
click at [151, 183] on div "Description" at bounding box center [201, 178] width 231 height 27
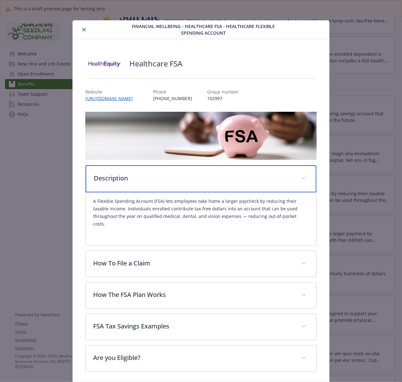
click at [151, 183] on div "Description" at bounding box center [201, 178] width 231 height 27
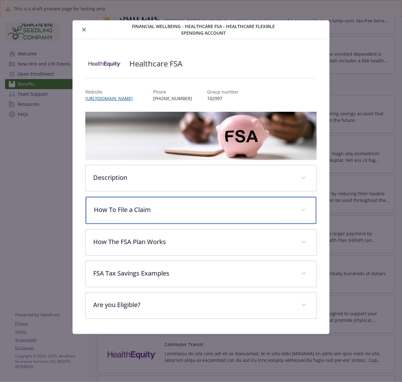
click at [118, 206] on p "How To File a Claim" at bounding box center [193, 209] width 199 height 9
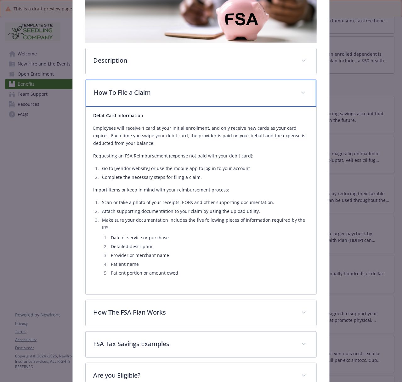
scroll to position [126, 0]
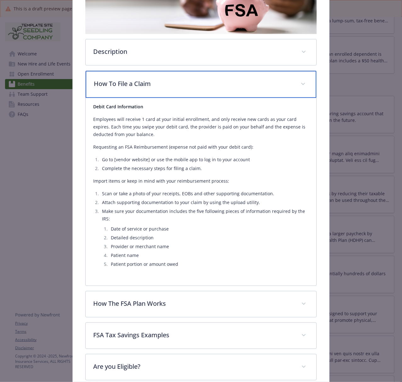
drag, startPoint x: 126, startPoint y: 86, endPoint x: 111, endPoint y: 90, distance: 15.7
click at [126, 86] on p "How To File a Claim" at bounding box center [193, 83] width 199 height 9
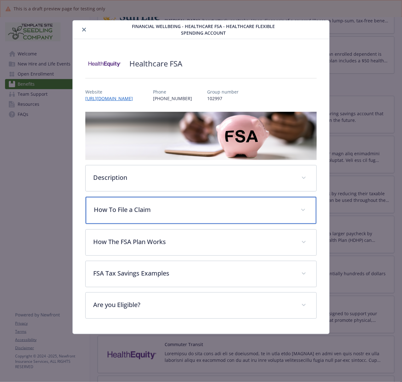
scroll to position [0, 0]
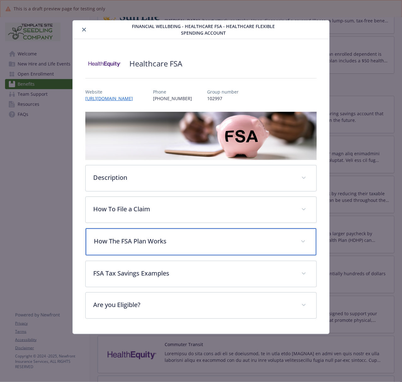
drag, startPoint x: 120, startPoint y: 235, endPoint x: 115, endPoint y: 236, distance: 5.2
click at [120, 235] on div "How The FSA Plan Works" at bounding box center [201, 241] width 231 height 27
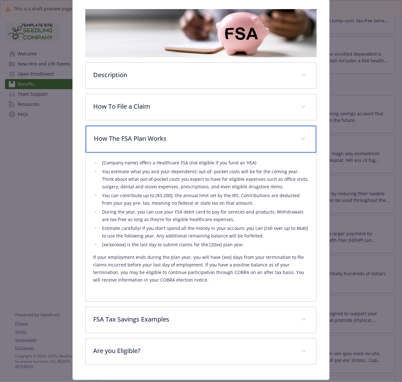
scroll to position [121, 0]
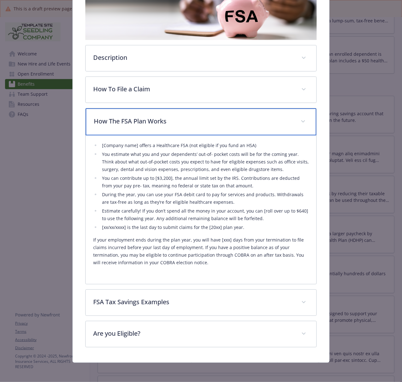
click at [143, 122] on p "How The FSA Plan Works" at bounding box center [193, 121] width 199 height 9
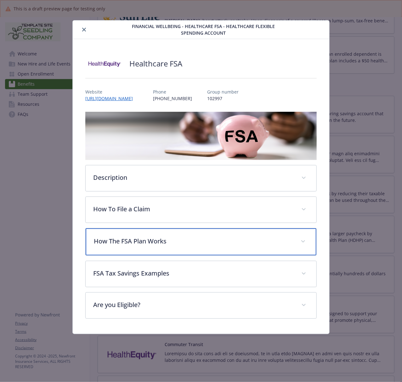
scroll to position [0, 0]
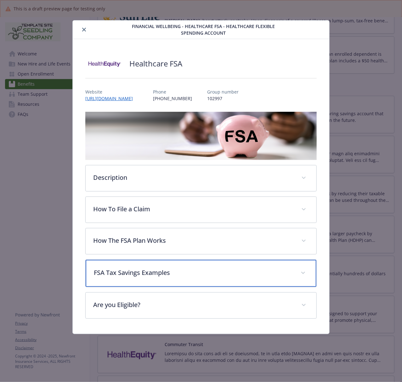
click at [119, 276] on p "FSA Tax Savings Examples" at bounding box center [193, 272] width 199 height 9
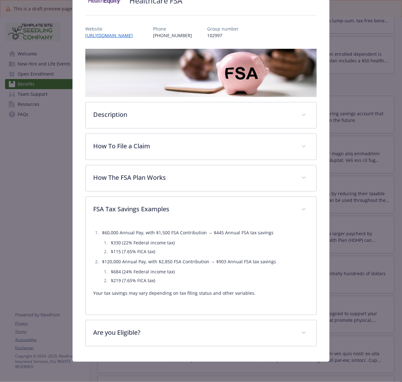
scroll to position [63, 0]
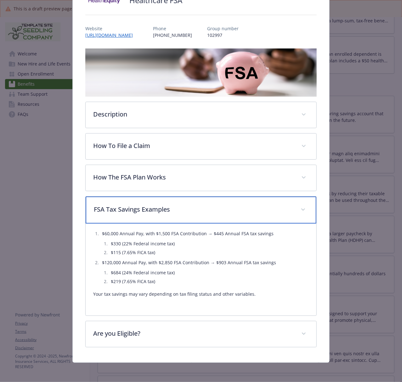
click at [111, 213] on p "FSA Tax Savings Examples" at bounding box center [193, 209] width 199 height 9
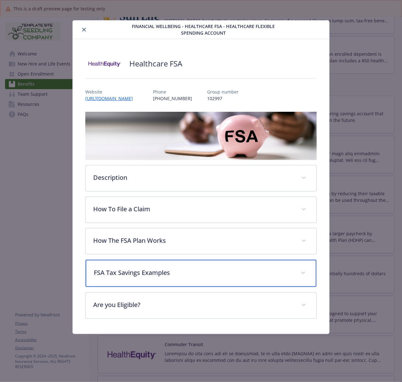
scroll to position [0, 0]
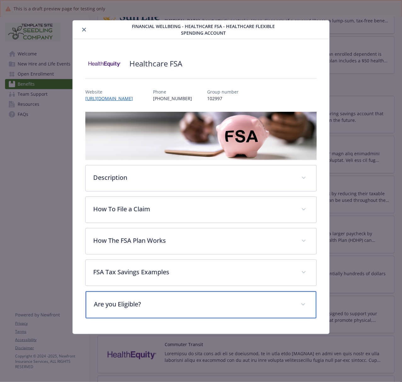
click at [119, 305] on p "Are you Eligible?" at bounding box center [193, 304] width 199 height 9
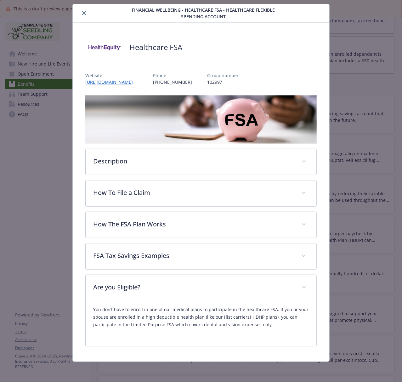
scroll to position [17, 0]
click at [83, 13] on icon "close" at bounding box center [84, 13] width 4 height 4
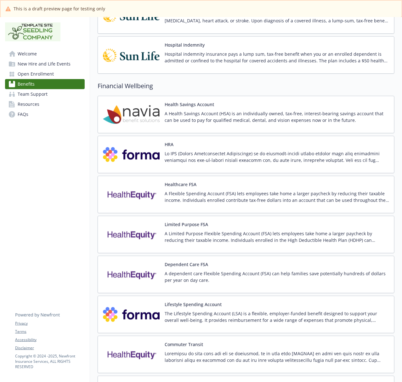
click at [139, 241] on img at bounding box center [131, 234] width 57 height 27
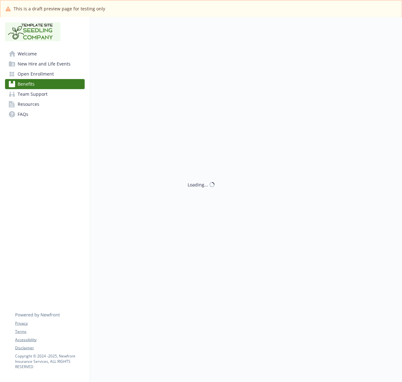
scroll to position [1008, 0]
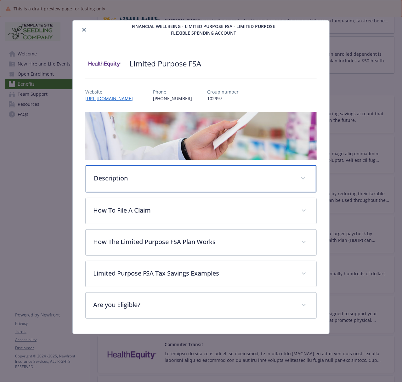
click at [145, 182] on p "Description" at bounding box center [193, 178] width 199 height 9
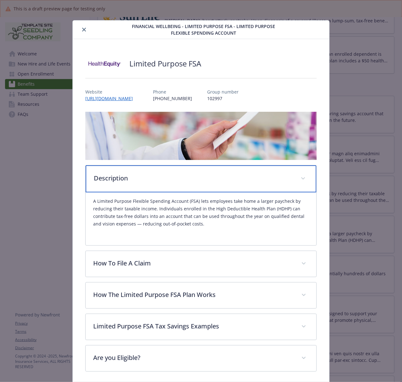
drag, startPoint x: 168, startPoint y: 182, endPoint x: 34, endPoint y: 184, distance: 133.6
click at [168, 182] on p "Description" at bounding box center [193, 178] width 199 height 9
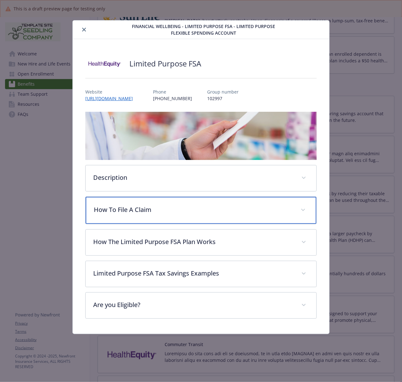
click at [130, 207] on p "How To File A Claim" at bounding box center [193, 209] width 199 height 9
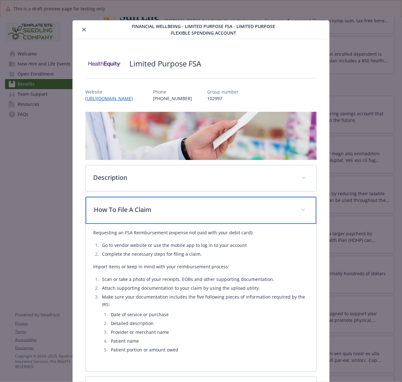
click at [130, 207] on p "How To File A Claim" at bounding box center [193, 209] width 199 height 9
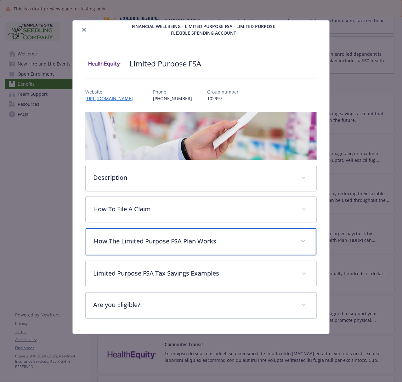
click at [161, 249] on div "How The Limited Purpose FSA Plan Works" at bounding box center [201, 241] width 231 height 27
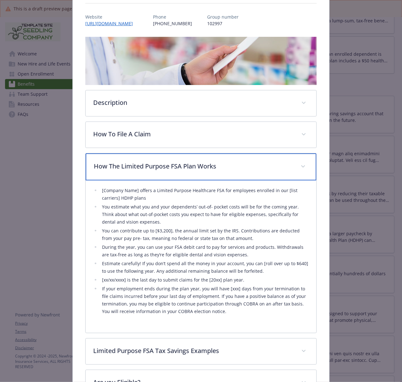
scroll to position [84, 0]
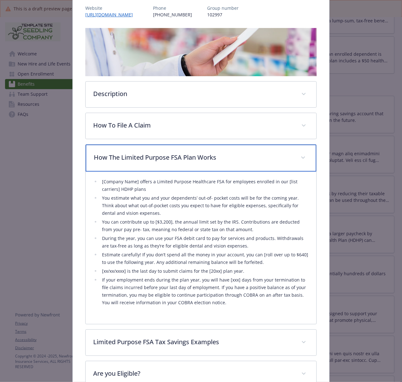
click at [161, 163] on div "How The Limited Purpose FSA Plan Works" at bounding box center [201, 158] width 231 height 27
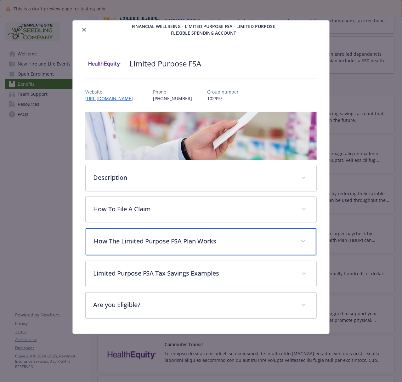
scroll to position [0, 0]
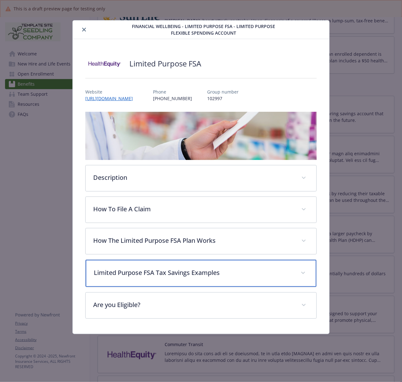
click at [146, 278] on p "Limited Purpose FSA Tax Savings Examples" at bounding box center [193, 272] width 199 height 9
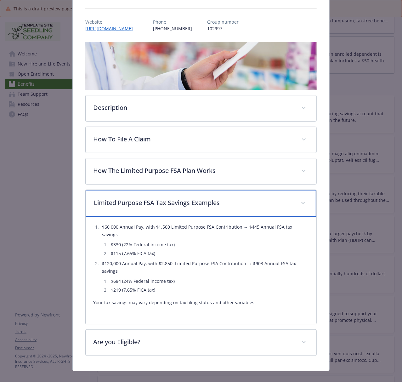
scroll to position [79, 0]
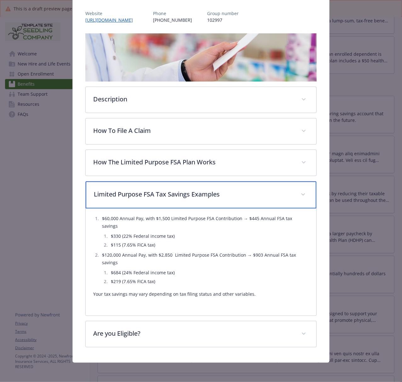
click at [174, 188] on div "Limited Purpose FSA Tax Savings Examples" at bounding box center [201, 194] width 231 height 27
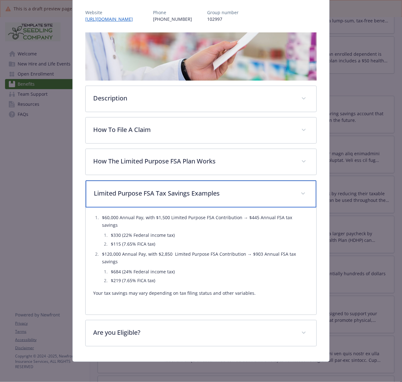
scroll to position [0, 0]
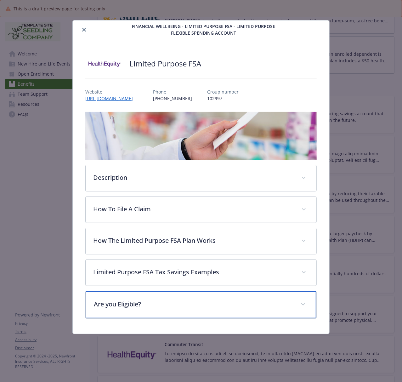
drag, startPoint x: 115, startPoint y: 306, endPoint x: 73, endPoint y: 304, distance: 41.9
click at [115, 306] on p "Are you Eligible?" at bounding box center [193, 304] width 199 height 9
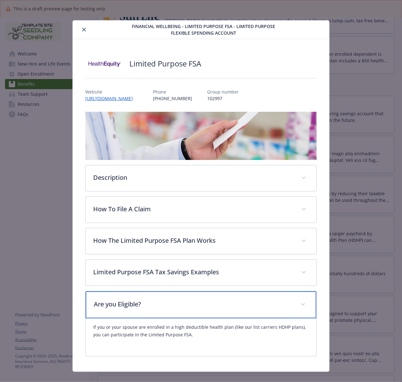
drag, startPoint x: 130, startPoint y: 299, endPoint x: 121, endPoint y: 299, distance: 9.1
click at [130, 299] on div "Are you Eligible?" at bounding box center [201, 304] width 231 height 27
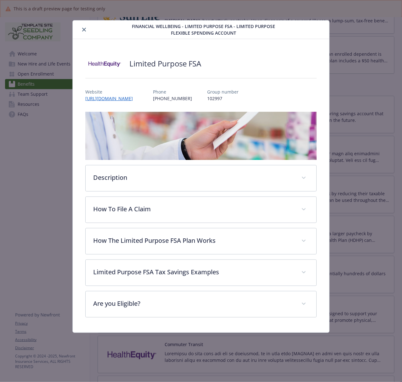
click at [84, 30] on icon "close" at bounding box center [84, 30] width 4 height 4
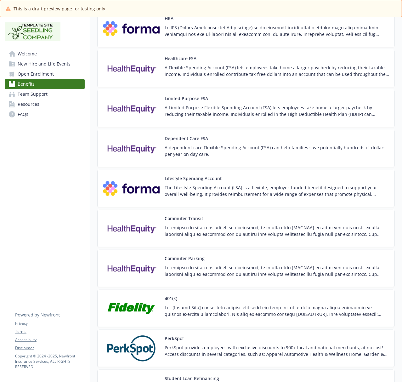
click at [138, 157] on img at bounding box center [131, 148] width 57 height 27
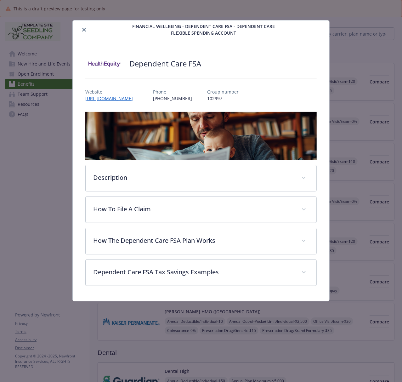
scroll to position [1134, 0]
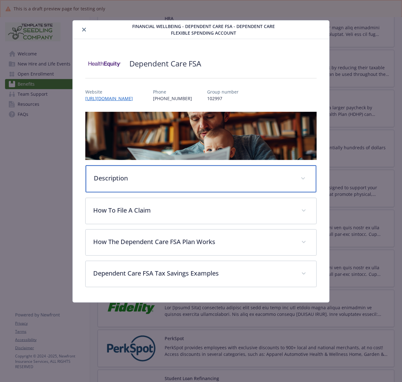
click at [139, 178] on p "Description" at bounding box center [193, 178] width 199 height 9
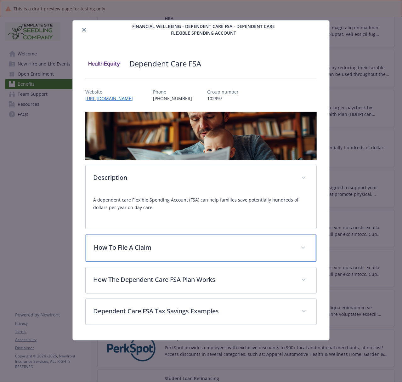
click at [116, 249] on p "How To File A Claim" at bounding box center [193, 247] width 199 height 9
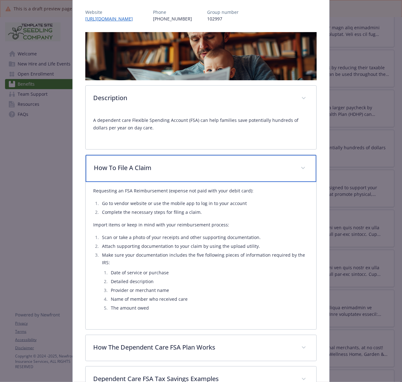
scroll to position [84, 0]
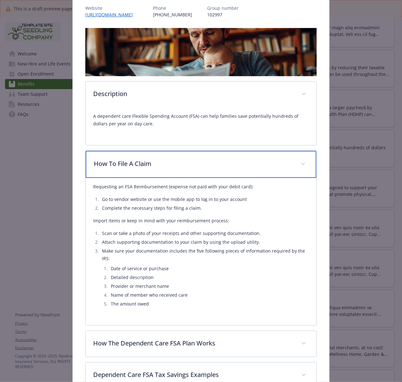
click at [129, 168] on div "How To File A Claim" at bounding box center [201, 164] width 231 height 27
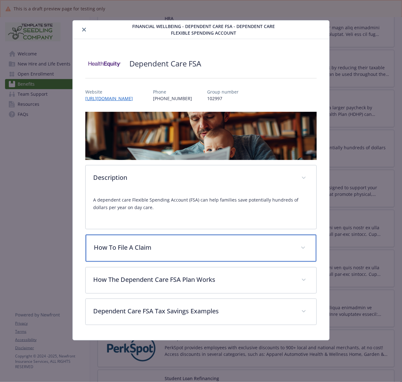
scroll to position [0, 0]
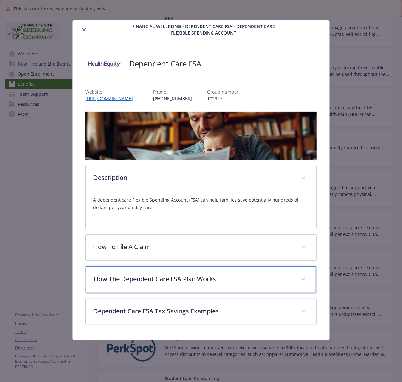
click at [150, 287] on div "How The Dependent Care FSA Plan Works" at bounding box center [201, 279] width 231 height 27
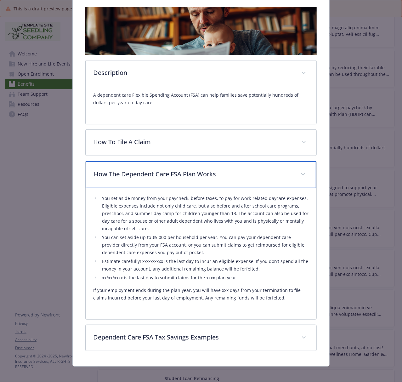
scroll to position [110, 0]
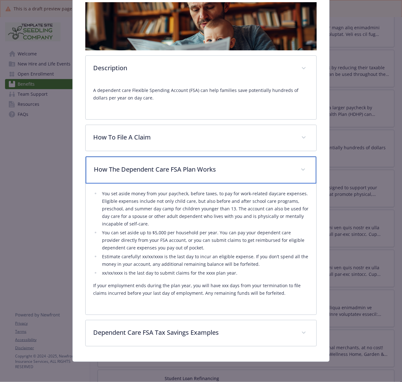
drag, startPoint x: 143, startPoint y: 172, endPoint x: 65, endPoint y: 197, distance: 81.7
click at [140, 172] on p "How The Dependent Care FSA Plan Works" at bounding box center [193, 169] width 199 height 9
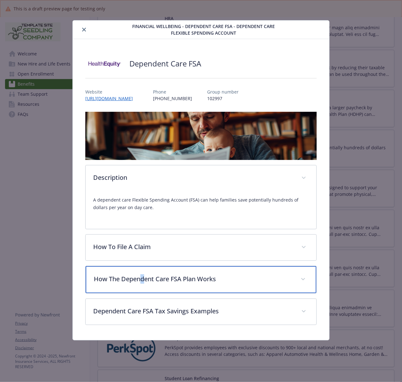
scroll to position [0, 0]
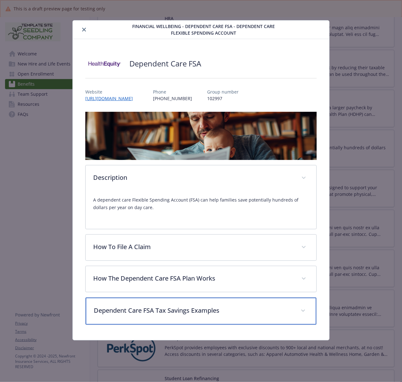
click at [112, 309] on p "Dependent Care FSA Tax Savings Examples" at bounding box center [193, 310] width 199 height 9
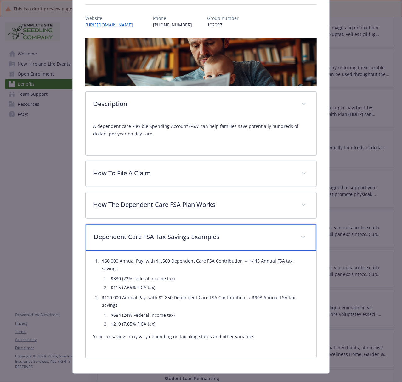
scroll to position [86, 0]
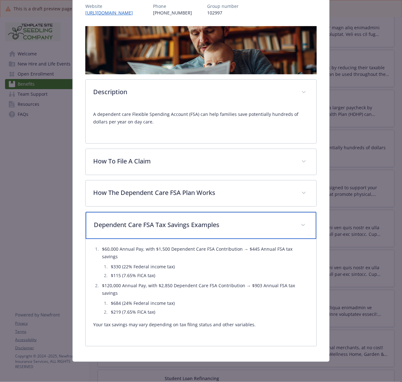
click at [137, 232] on div "Dependent Care FSA Tax Savings Examples" at bounding box center [201, 225] width 231 height 27
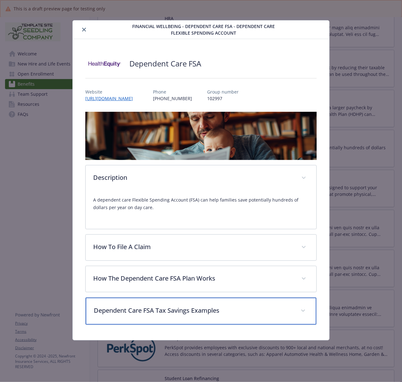
scroll to position [0, 0]
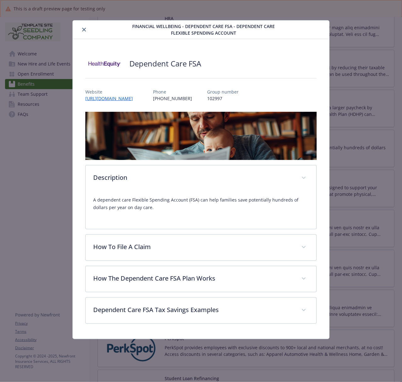
click at [81, 29] on button "close" at bounding box center [84, 30] width 8 height 8
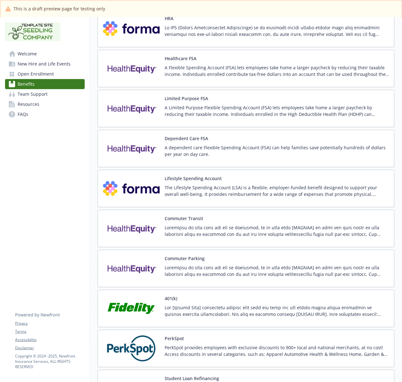
click at [139, 242] on img at bounding box center [131, 228] width 57 height 27
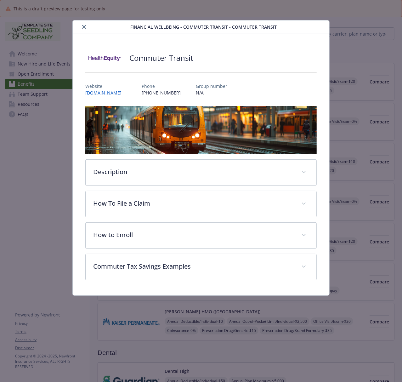
scroll to position [1134, 0]
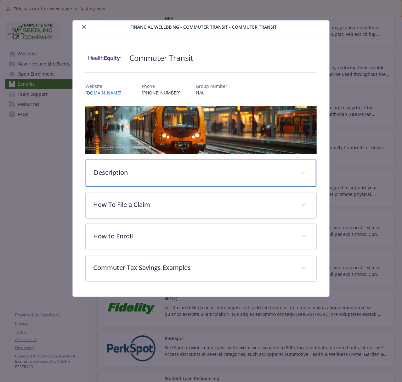
click at [123, 176] on p "Description" at bounding box center [193, 172] width 199 height 9
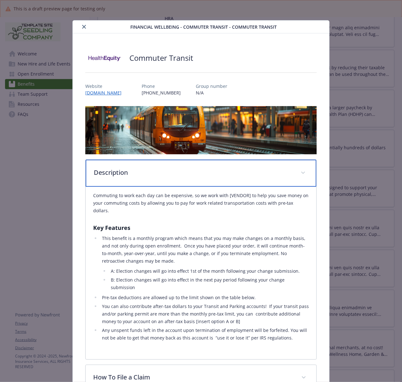
click at [122, 177] on div "Description" at bounding box center [201, 173] width 231 height 27
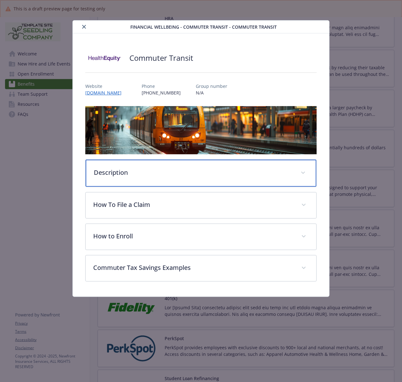
click at [137, 174] on p "Description" at bounding box center [193, 172] width 199 height 9
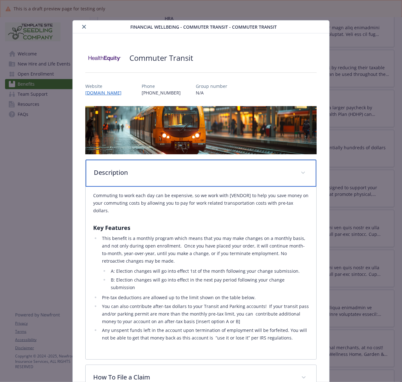
click at [120, 172] on p "Description" at bounding box center [193, 172] width 199 height 9
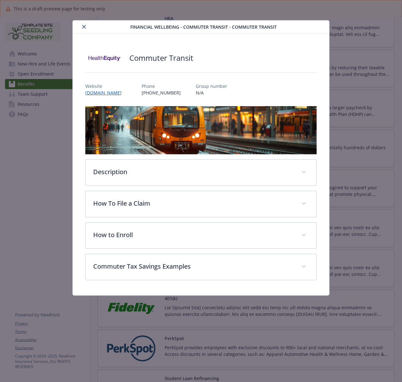
click at [86, 24] on button "close" at bounding box center [84, 27] width 8 height 8
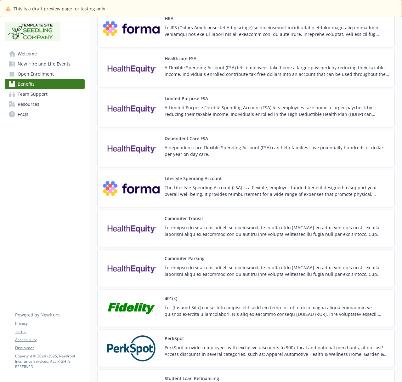
click at [139, 272] on img at bounding box center [131, 268] width 57 height 27
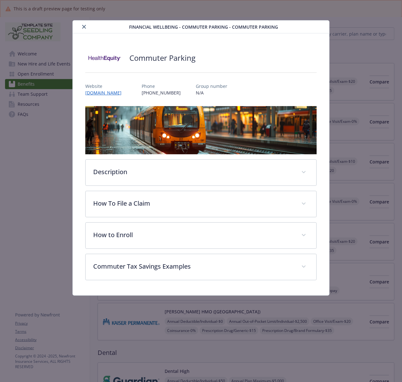
scroll to position [1134, 0]
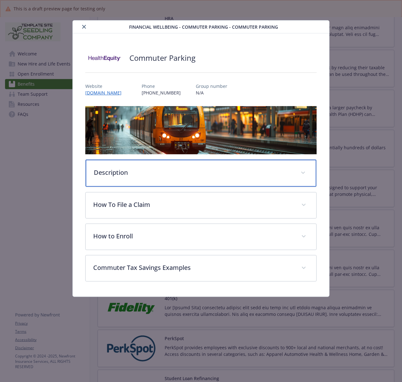
click at [151, 168] on p "Description" at bounding box center [193, 172] width 199 height 9
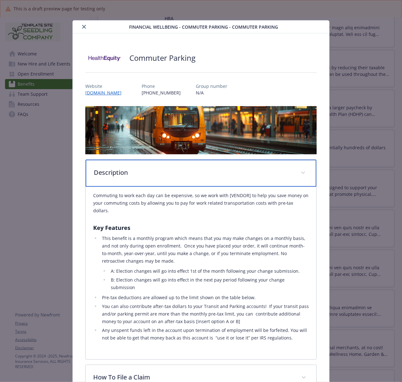
click at [120, 173] on p "Description" at bounding box center [193, 172] width 199 height 9
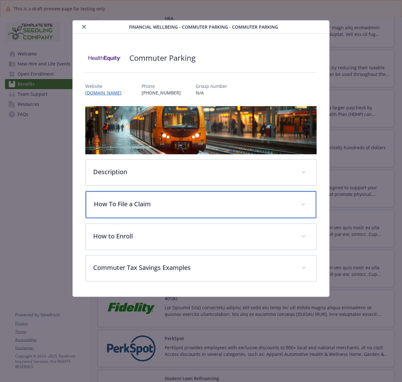
click at [107, 207] on p "How To File a Claim" at bounding box center [193, 203] width 199 height 9
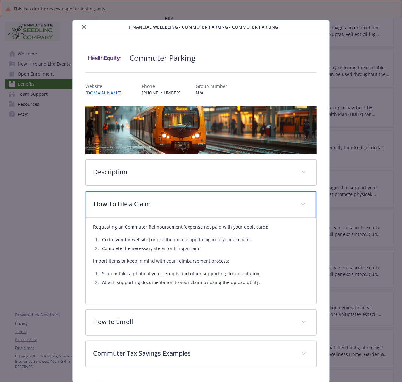
click at [107, 207] on p "How To File a Claim" at bounding box center [193, 203] width 199 height 9
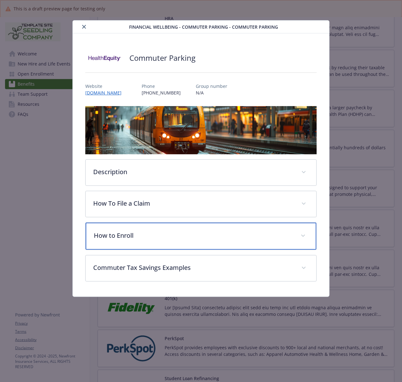
click at [116, 239] on p "How to Enroll" at bounding box center [193, 235] width 199 height 9
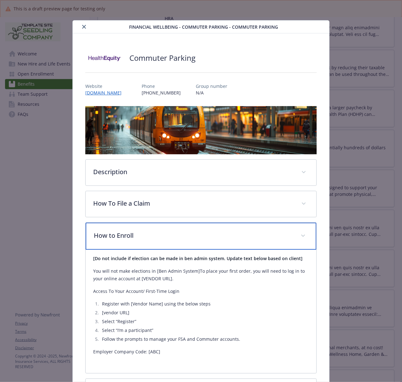
click at [116, 239] on p "How to Enroll" at bounding box center [193, 235] width 199 height 9
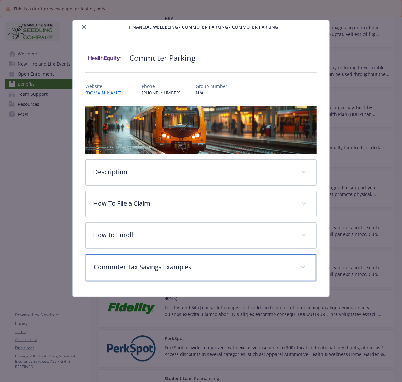
click at [135, 262] on div "Commuter Tax Savings Examples" at bounding box center [201, 267] width 231 height 27
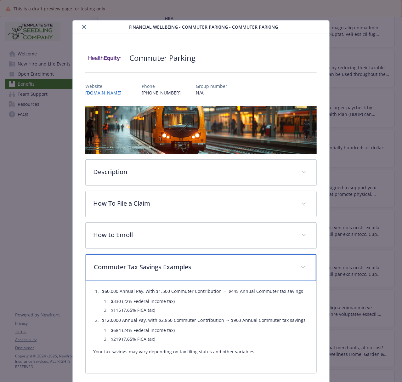
drag, startPoint x: 126, startPoint y: 271, endPoint x: 19, endPoint y: 271, distance: 107.1
click at [125, 271] on p "Commuter Tax Savings Examples" at bounding box center [193, 266] width 199 height 9
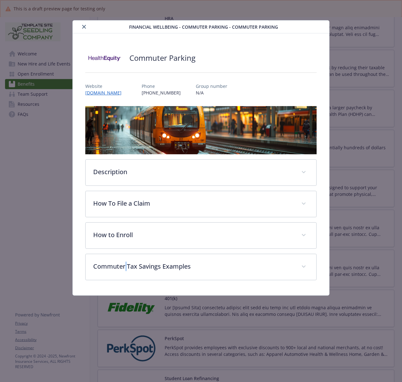
click at [83, 27] on icon "close" at bounding box center [84, 27] width 4 height 4
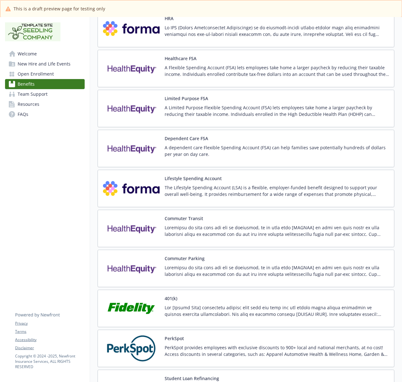
click at [43, 95] on span "Team Support" at bounding box center [33, 94] width 30 height 10
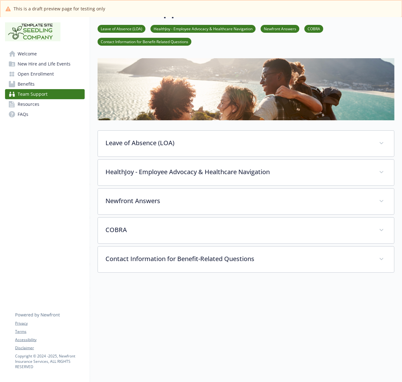
scroll to position [46, 0]
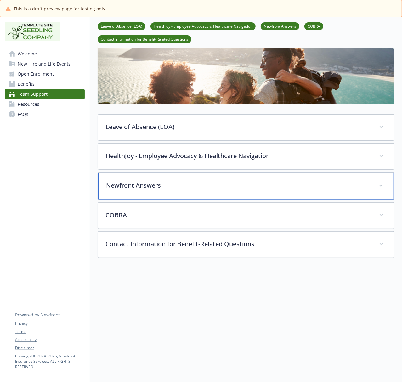
click at [193, 182] on p "Newfront Answers" at bounding box center [238, 185] width 265 height 9
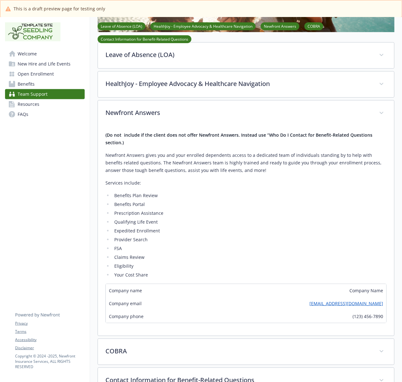
scroll to position [131, 0]
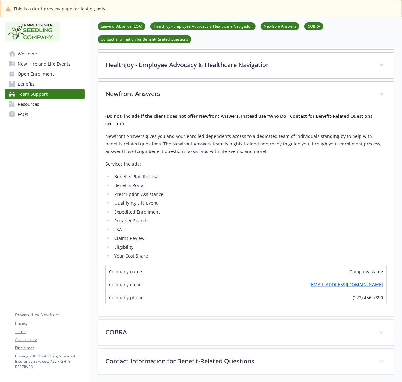
click at [30, 102] on span "Resources" at bounding box center [29, 104] width 22 height 10
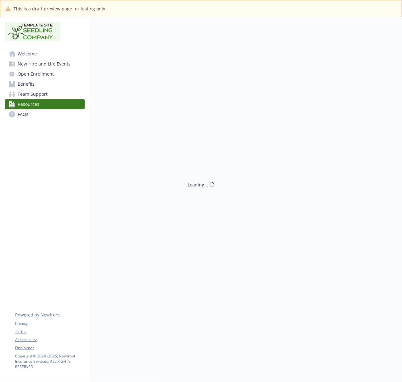
scroll to position [131, 0]
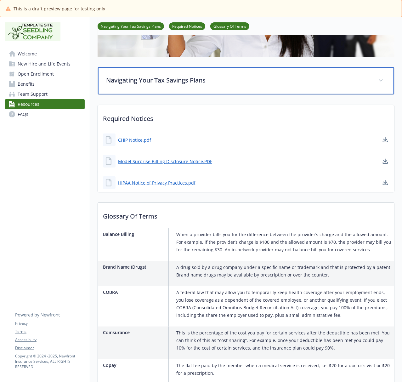
click at [148, 83] on p "Navigating Your Tax Savings Plans" at bounding box center [238, 80] width 265 height 9
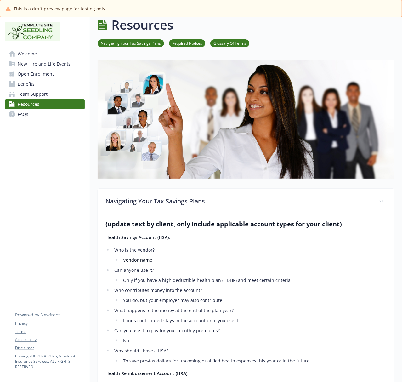
scroll to position [0, 0]
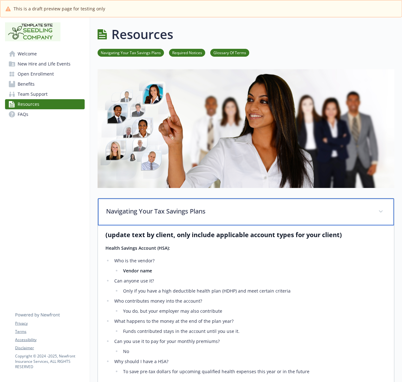
drag, startPoint x: 143, startPoint y: 214, endPoint x: 33, endPoint y: 212, distance: 110.0
click at [141, 214] on p "Navigating Your Tax Savings Plans" at bounding box center [238, 211] width 265 height 9
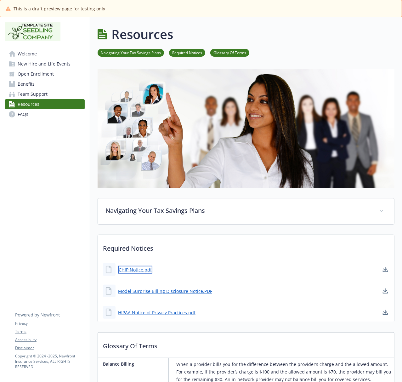
click at [129, 271] on link "CHIP Notice.pdf" at bounding box center [135, 270] width 34 height 8
click at [125, 315] on link "HIPAA Notice of Privacy Practices.pdf" at bounding box center [157, 313] width 79 height 8
click at [163, 290] on link "Model Surprise Billing Disclosure Notice.PDF" at bounding box center [165, 291] width 95 height 8
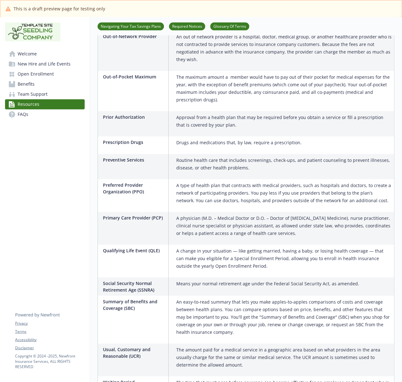
scroll to position [897, 0]
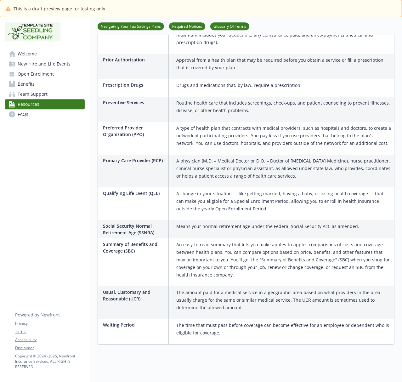
click at [27, 116] on span "FAQs" at bounding box center [23, 114] width 11 height 10
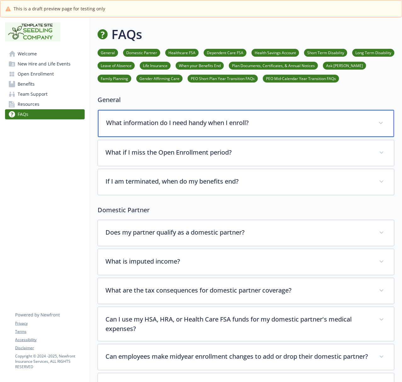
click at [133, 122] on p "What information do I need handy when I enroll?" at bounding box center [238, 122] width 265 height 9
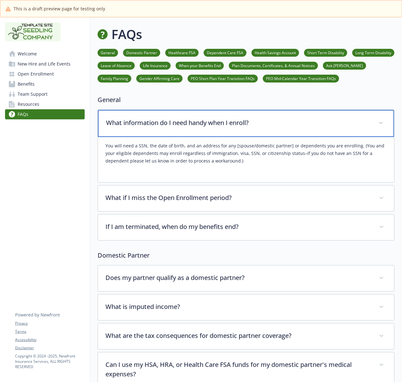
click at [133, 122] on p "What information do I need handy when I enroll?" at bounding box center [238, 122] width 265 height 9
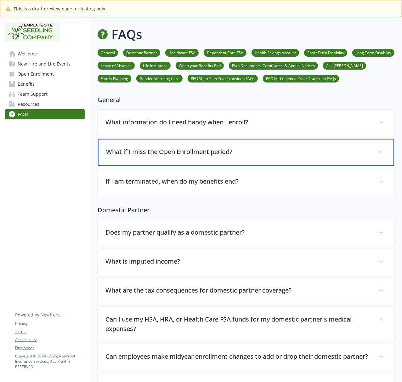
click at [133, 153] on p "What if I miss the Open Enrollment period?" at bounding box center [238, 151] width 265 height 9
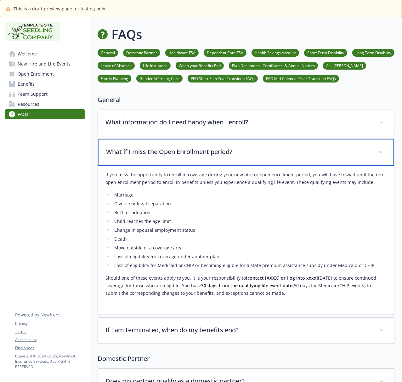
click at [133, 153] on p "What if I miss the Open Enrollment period?" at bounding box center [238, 151] width 265 height 9
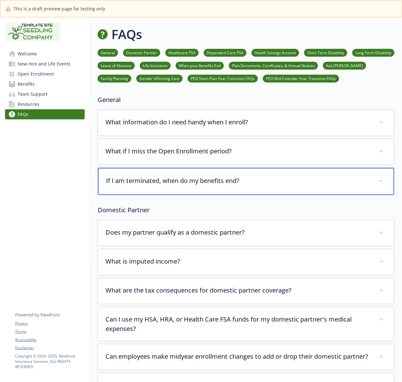
click at [117, 183] on p "If I am terminated, when do my benefits end?" at bounding box center [238, 180] width 265 height 9
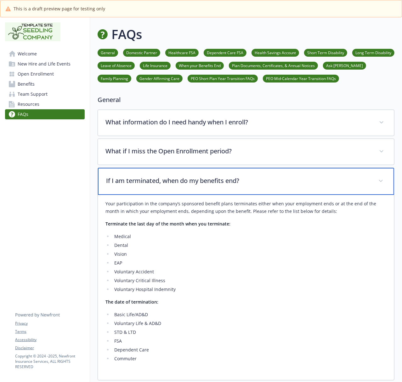
click at [117, 183] on p "If I am terminated, when do my benefits end?" at bounding box center [238, 180] width 265 height 9
